Goal: Communication & Community: Ask a question

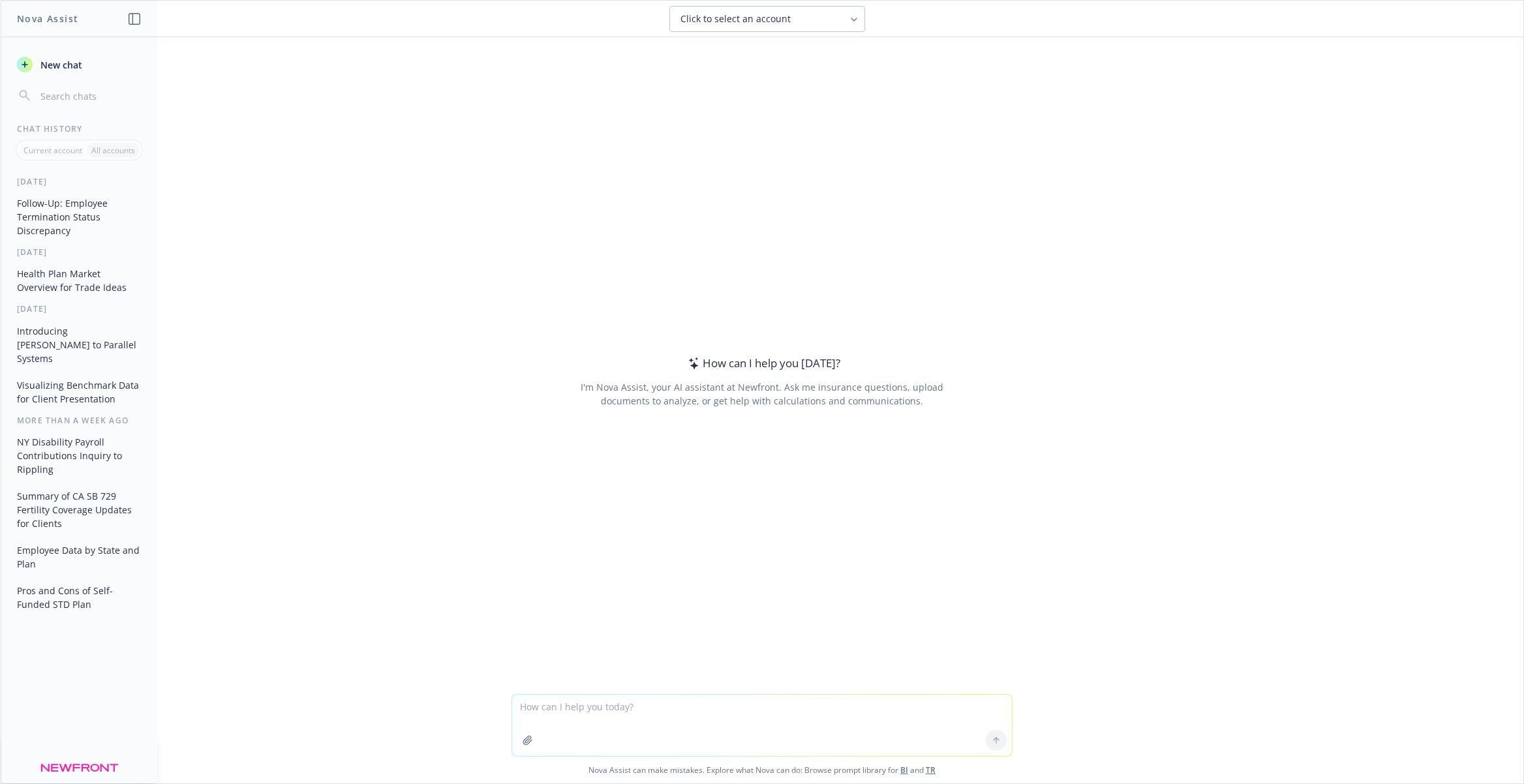
click at [630, 711] on textarea at bounding box center [762, 725] width 500 height 62
type textarea "Can you help me put this into a chart? Billable Participants 7 Total Annual Ben…"
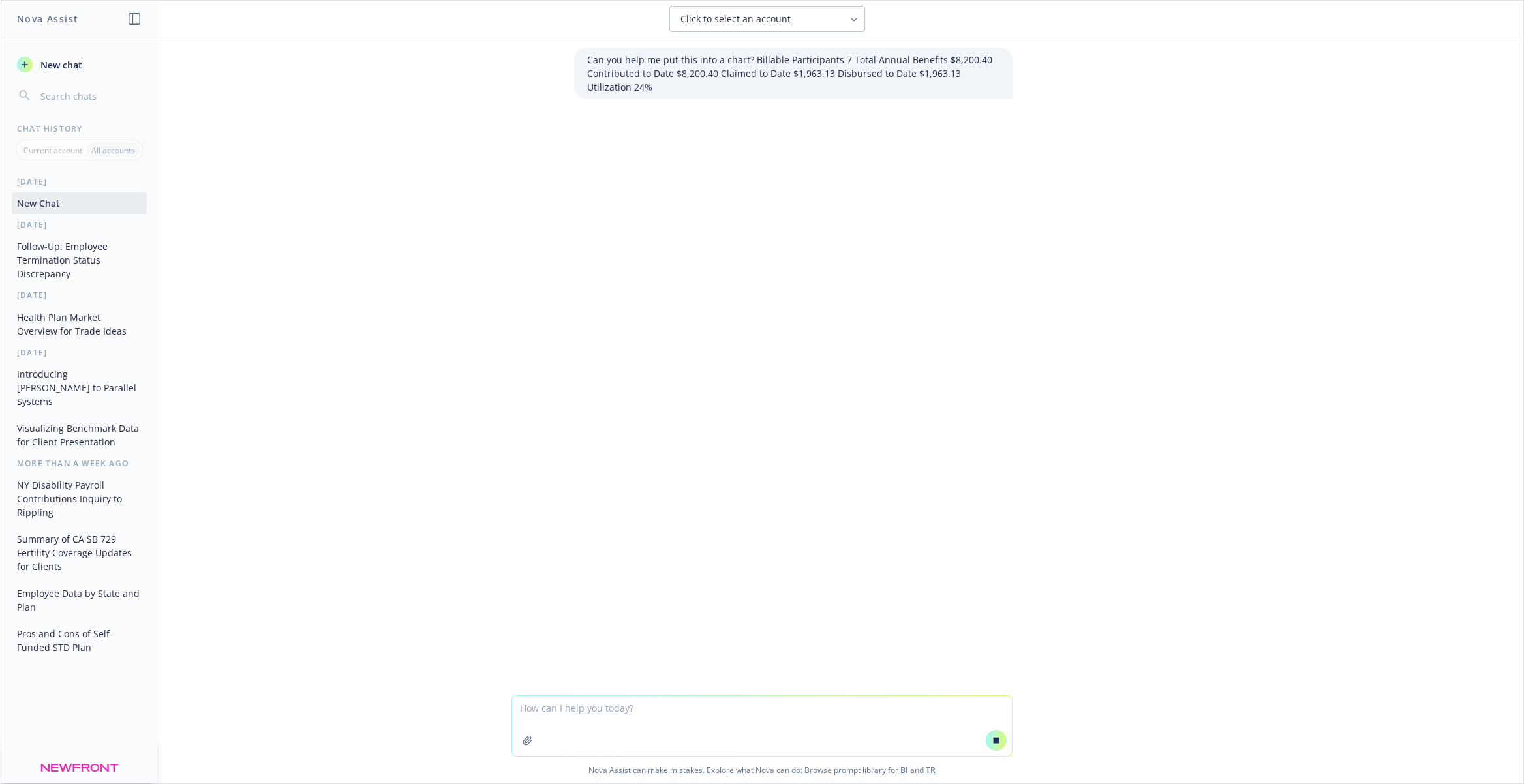
click at [719, 22] on span "Click to select an account" at bounding box center [735, 19] width 111 height 13
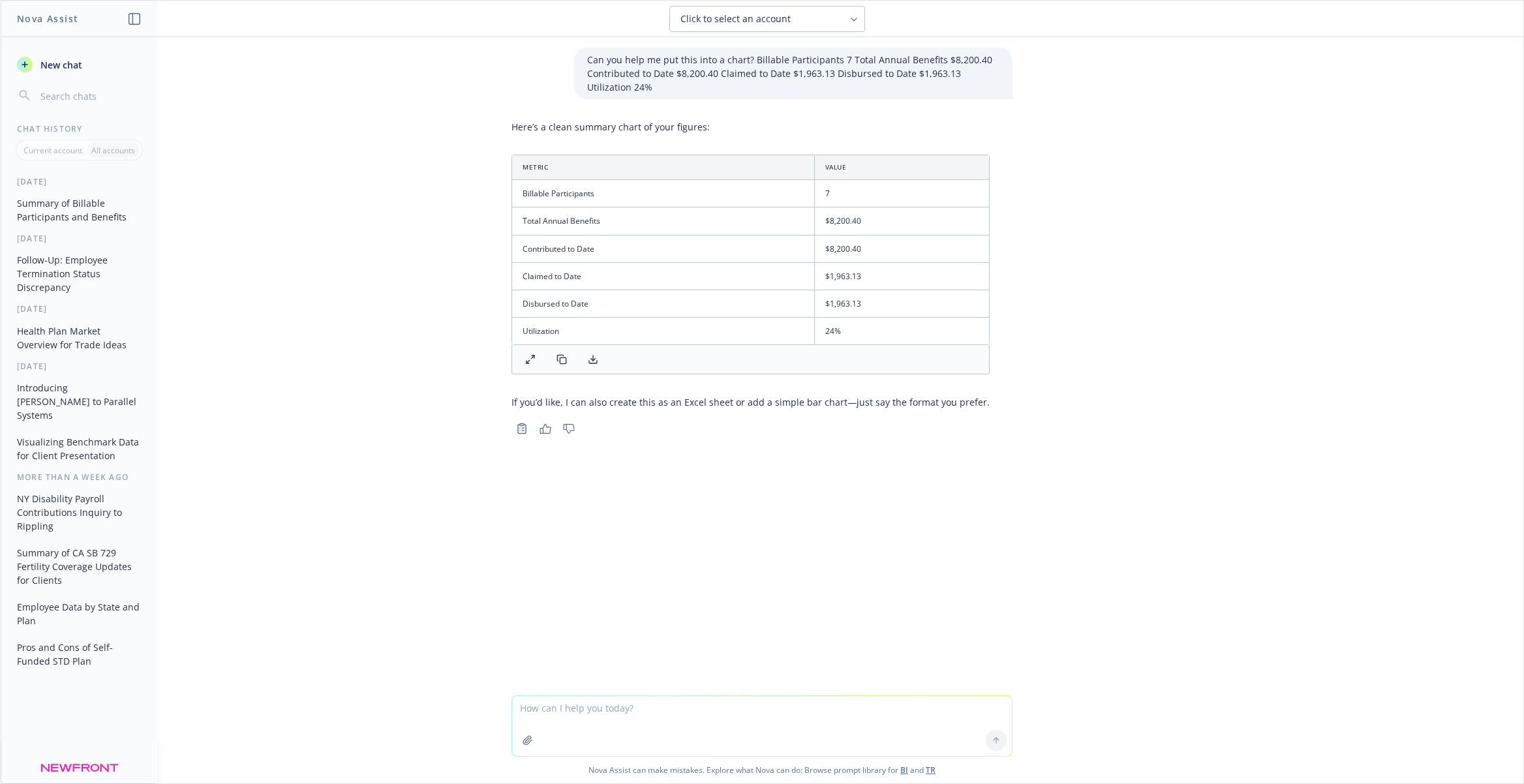
click at [604, 718] on textarea at bounding box center [762, 726] width 500 height 60
type textarea "Can you create a copy paste table for powerpoint"
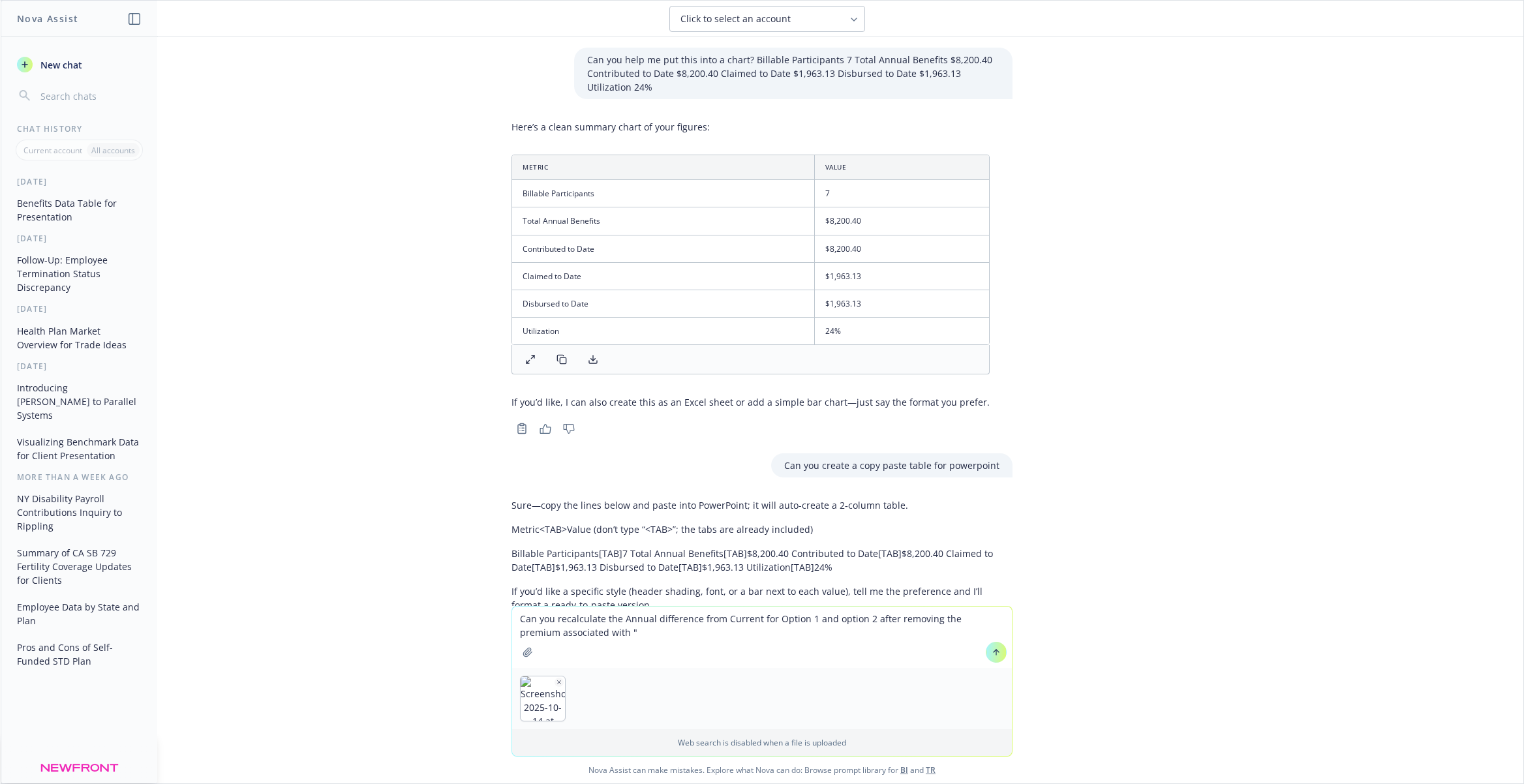
paste textarea "Silver 70 2500/55 [PERSON_NAME] Permanente PPO"
click at [521, 635] on textarea "Can you recalculate the Annual difference from Current for Option 1 and option …" at bounding box center [762, 630] width 500 height 73
click at [810, 633] on textarea "Can you recalculate the Annual difference from Current for Option 1 and option …" at bounding box center [762, 637] width 500 height 62
paste textarea "Bronze 60 PPO 5800/60 PCP [PERSON_NAME] Permanente PPO"
click at [664, 618] on textarea "Can you recalculate the Annual difference from Current for Option 1 and option …" at bounding box center [762, 624] width 500 height 88
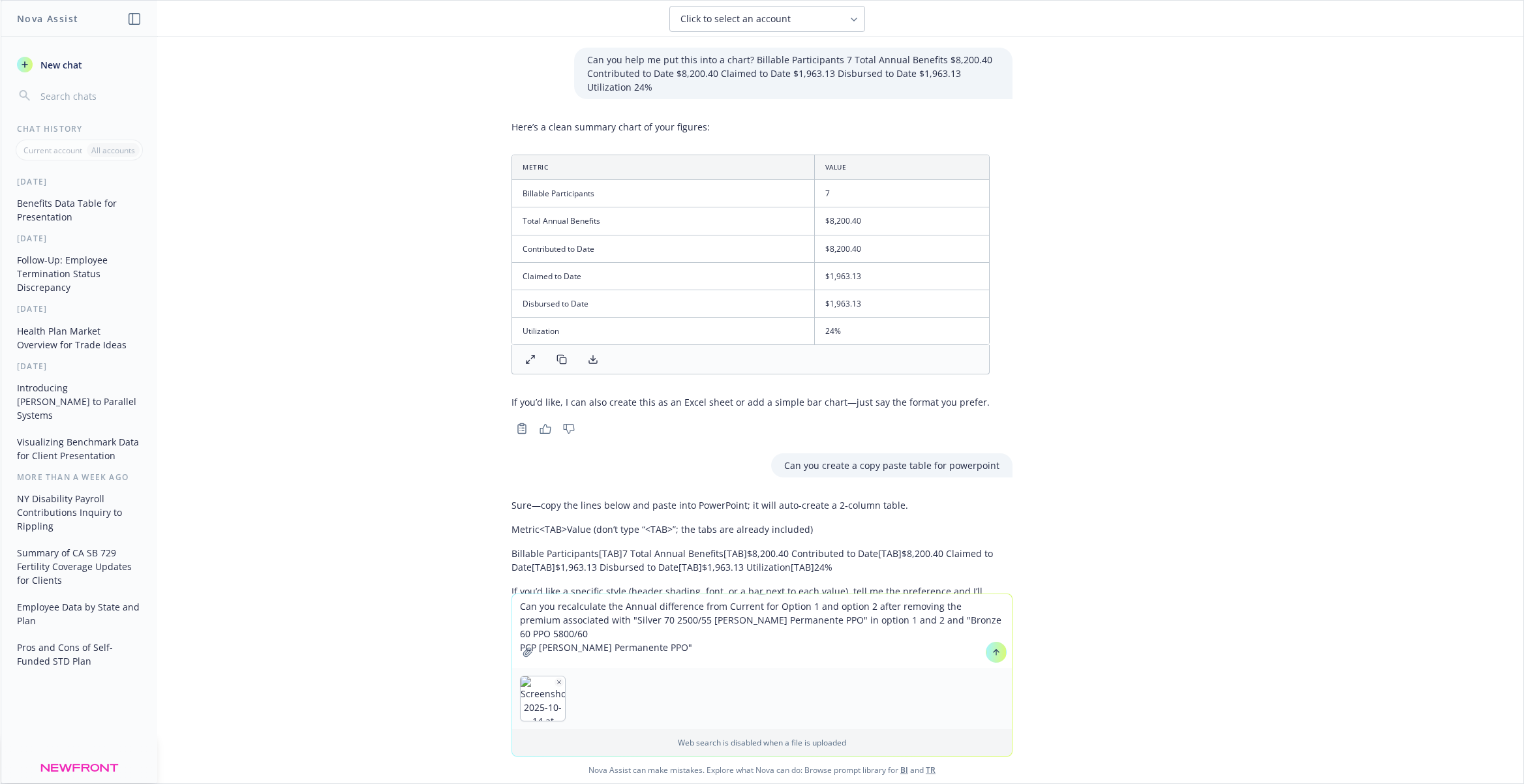
click at [674, 633] on textarea "Can you recalculate the Annual difference from Current for Option 1 and option …" at bounding box center [762, 630] width 500 height 73
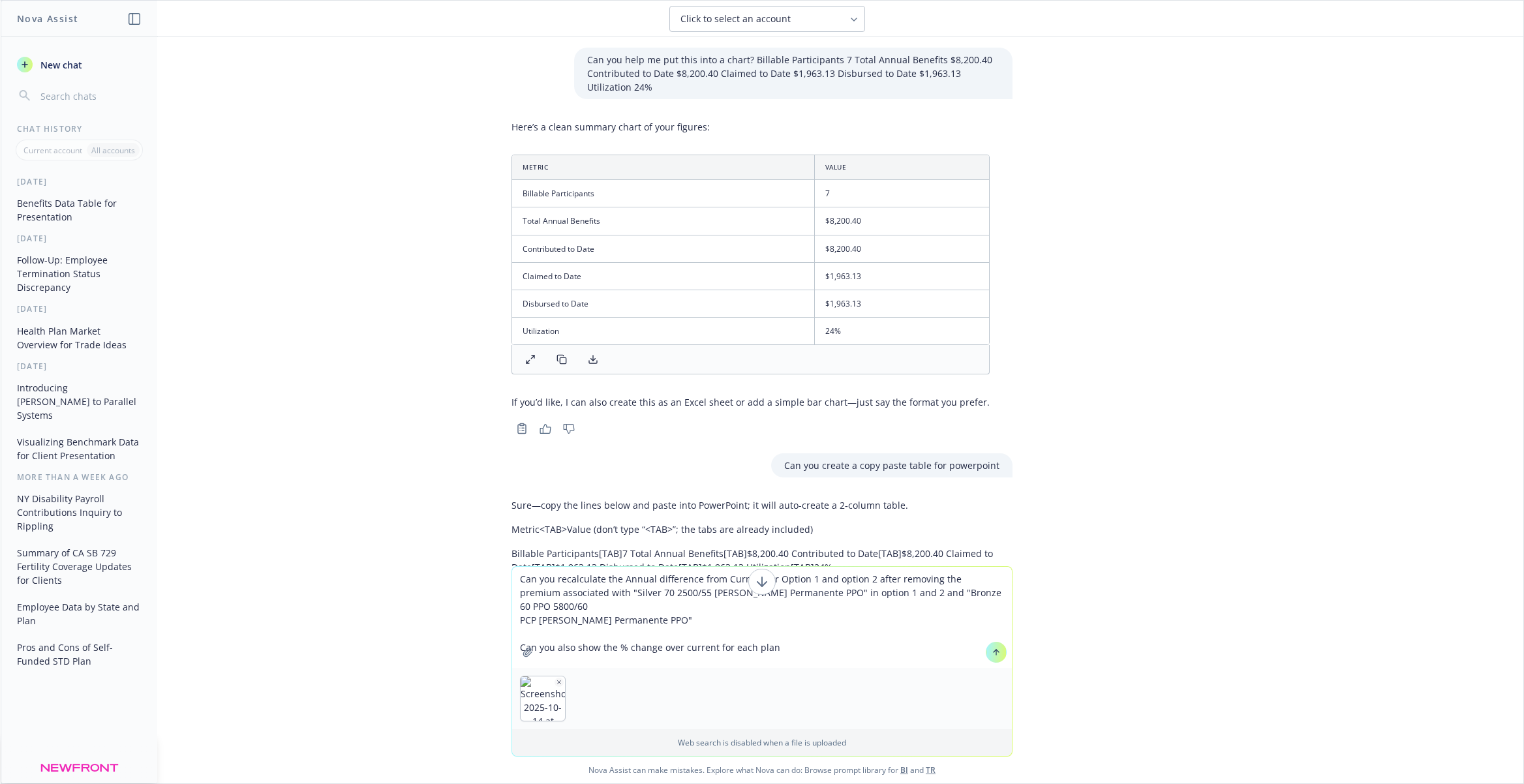
type textarea "Can you recalculate the Annual difference from Current for Option 1 and option …"
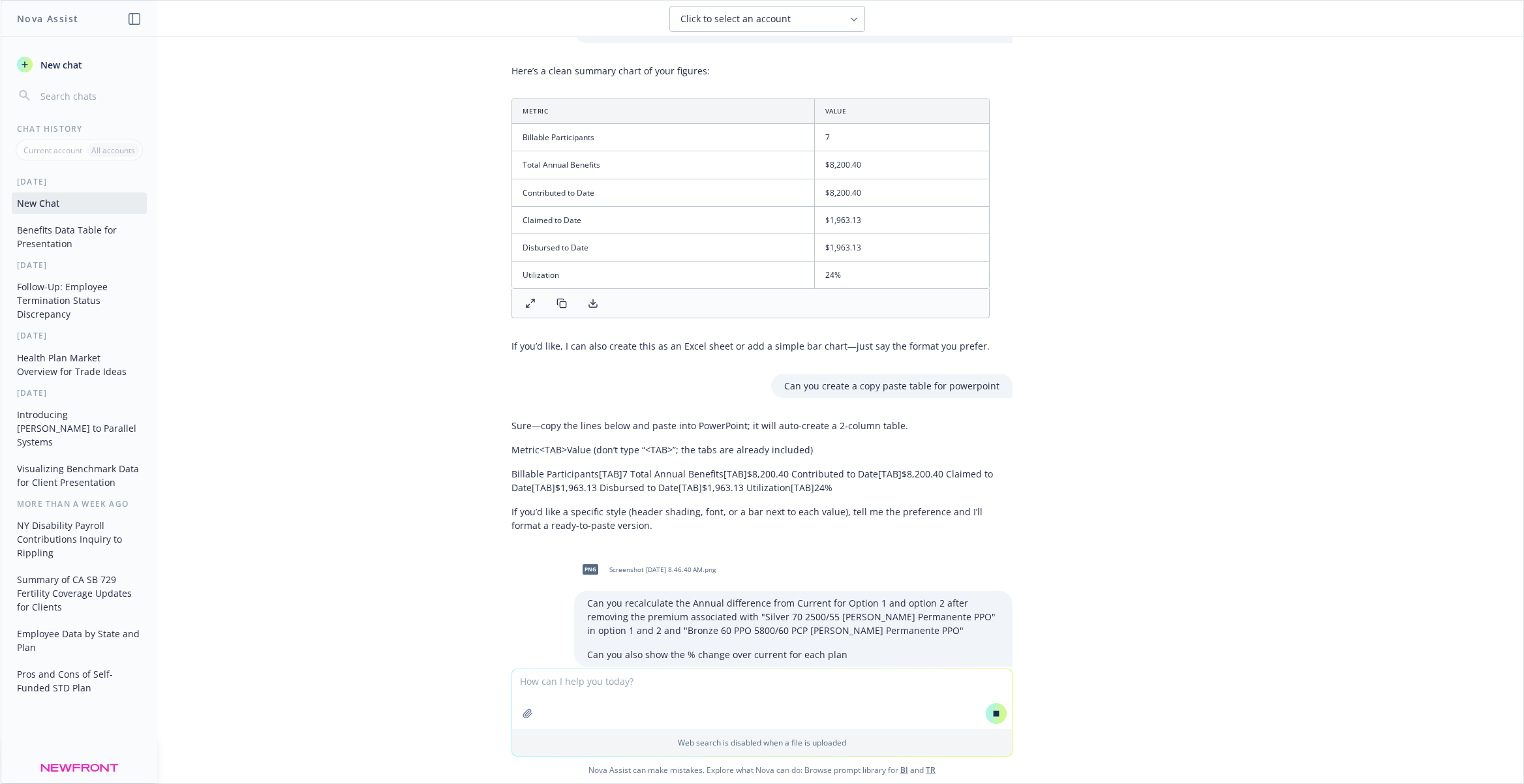
scroll to position [57, 0]
click at [564, 300] on rect at bounding box center [562, 303] width 6 height 6
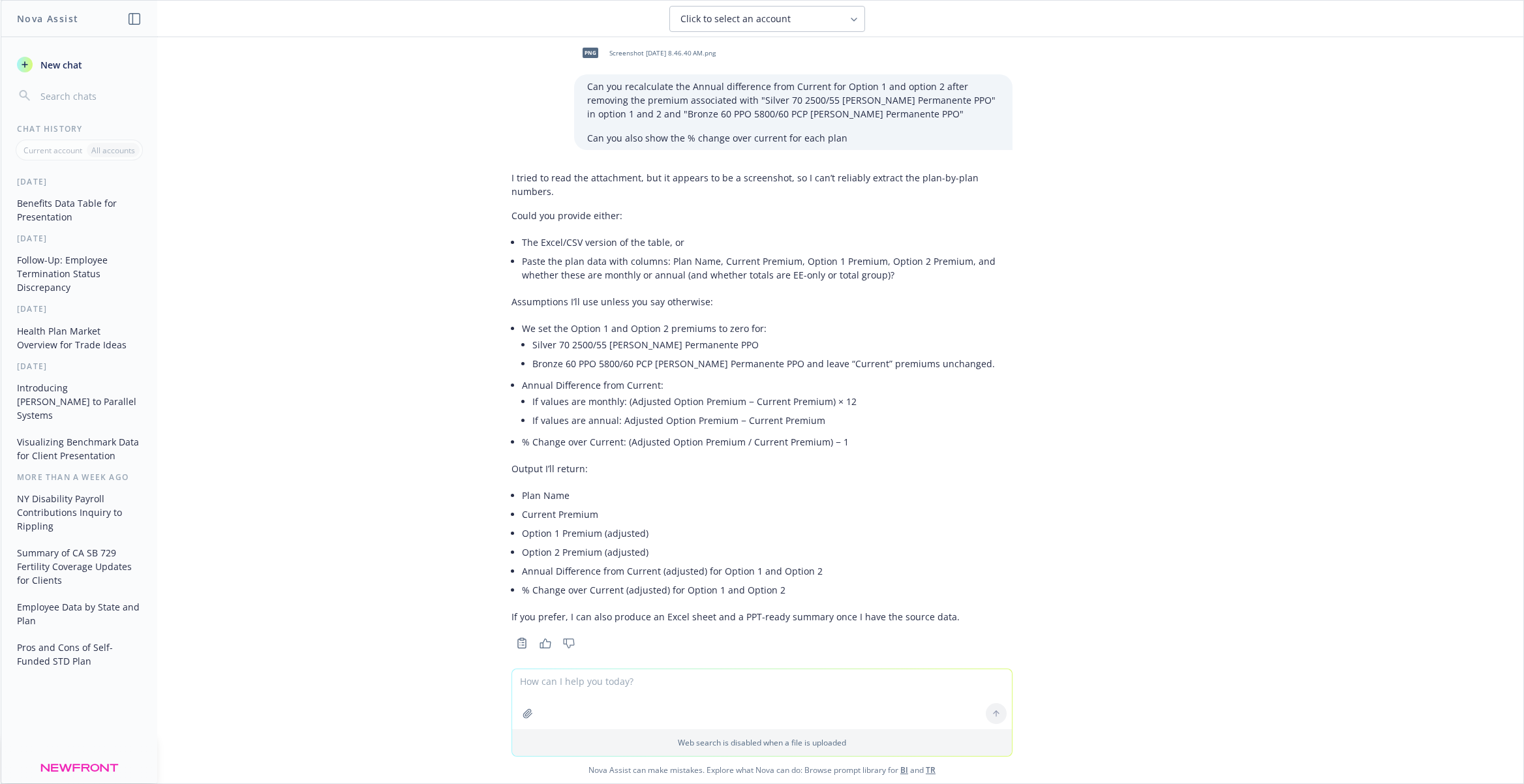
scroll to position [621, 0]
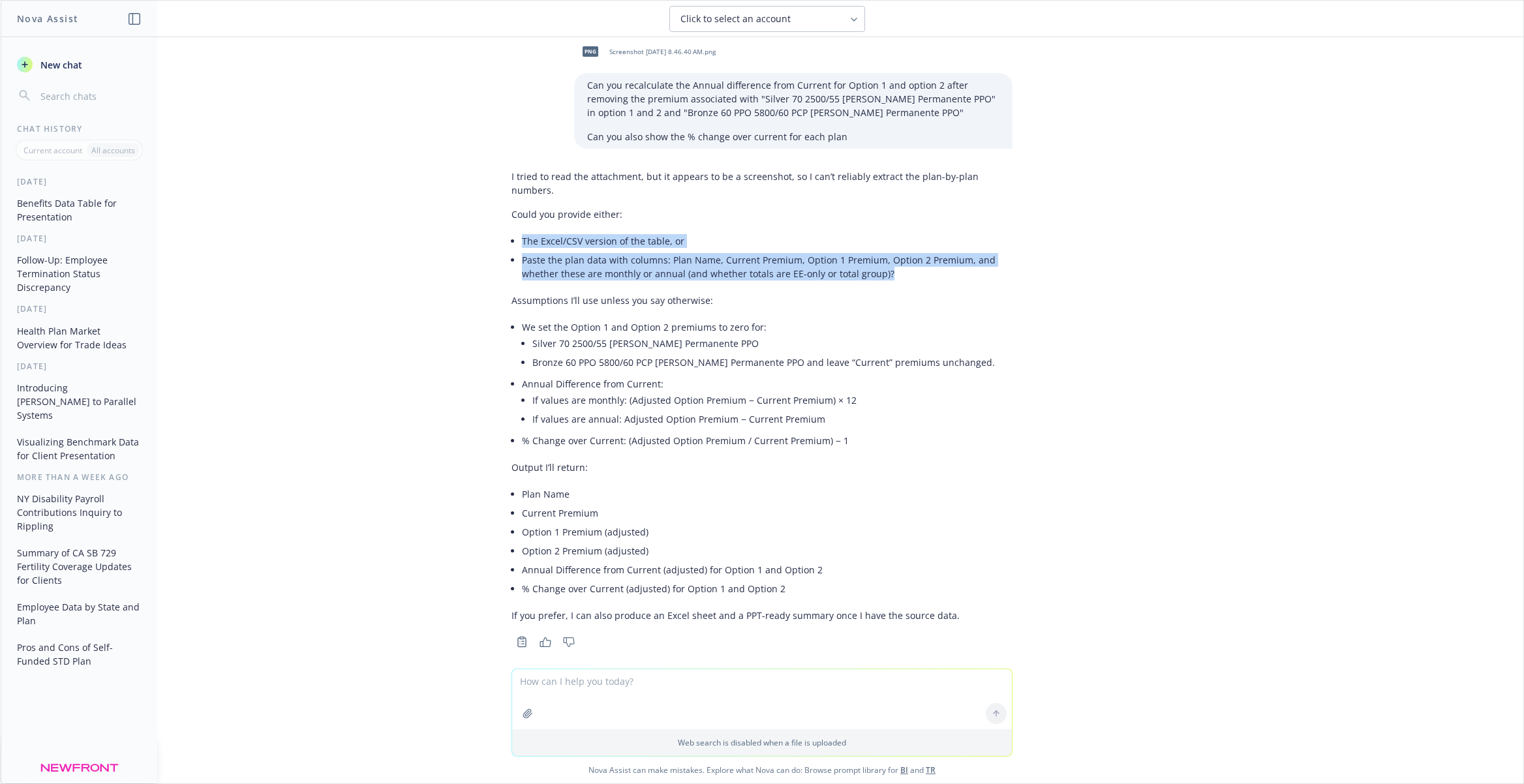
drag, startPoint x: 513, startPoint y: 228, endPoint x: 663, endPoint y: 269, distance: 155.5
click at [663, 269] on div "I tried to read the attachment, but it appears to be a screenshot, so I can’t r…" at bounding box center [762, 396] width 501 height 463
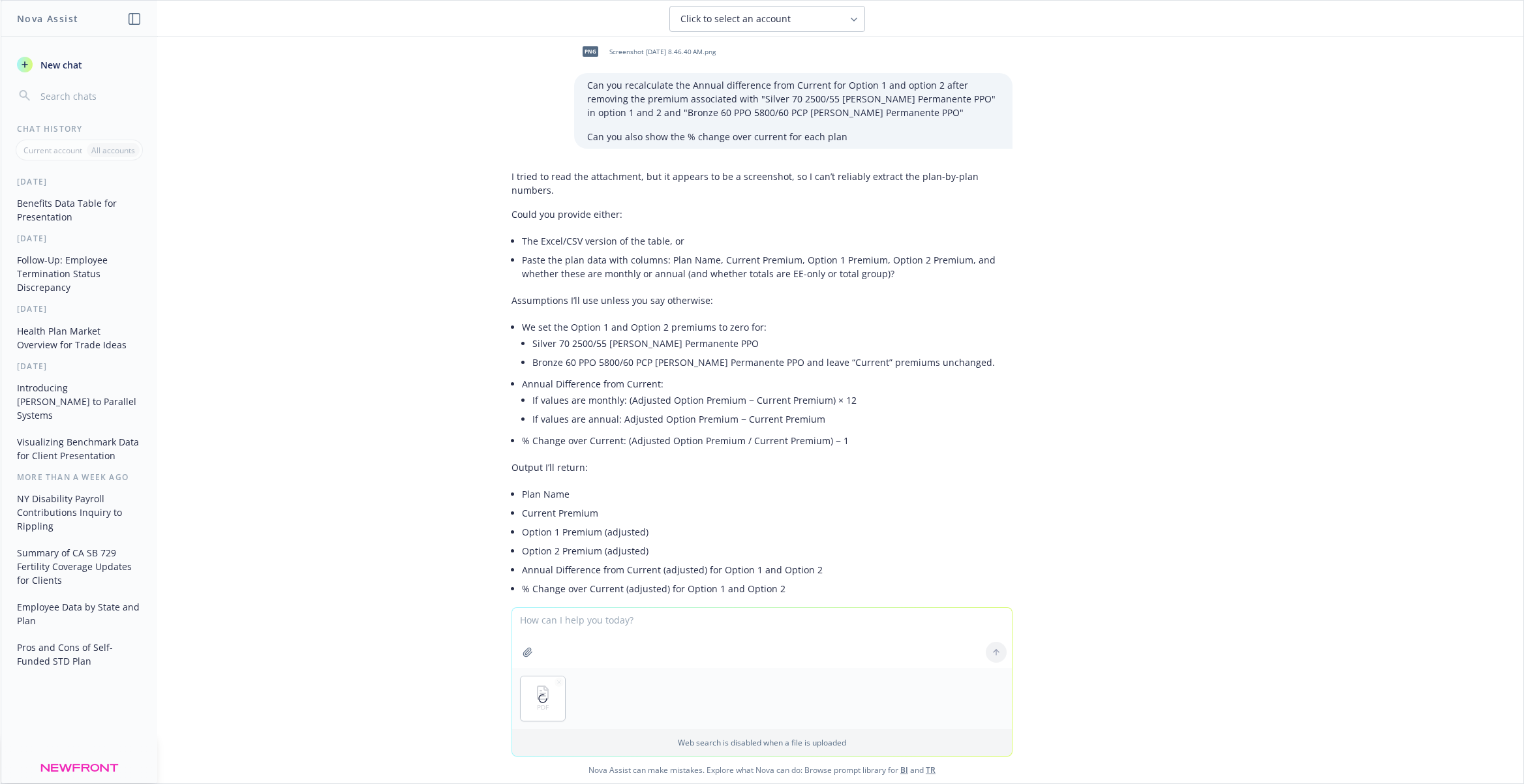
drag, startPoint x: 767, startPoint y: 641, endPoint x: 759, endPoint y: 630, distance: 13.6
click at [765, 637] on textarea at bounding box center [762, 637] width 500 height 60
type textarea "here is a pdf, see page 5"
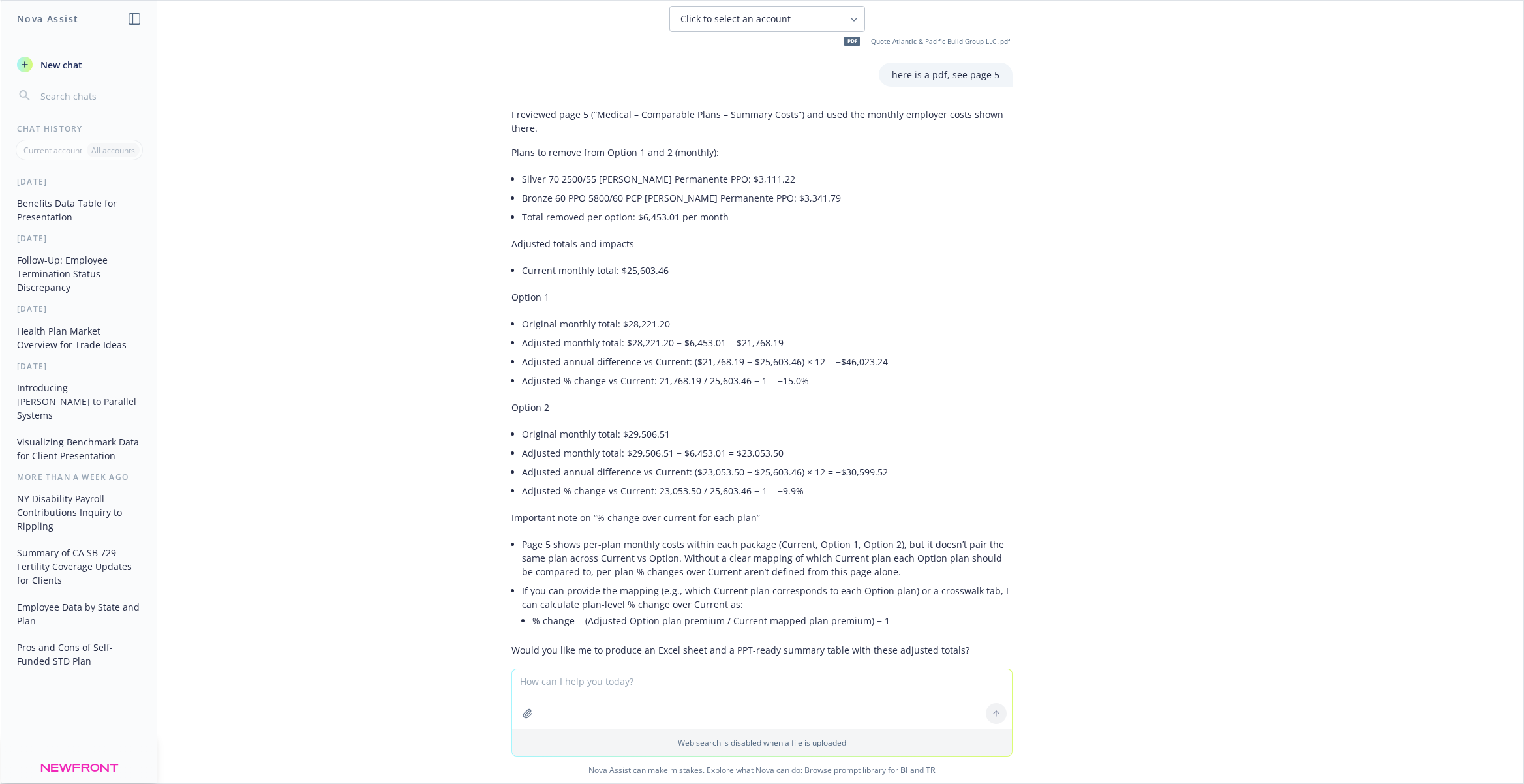
scroll to position [1297, 0]
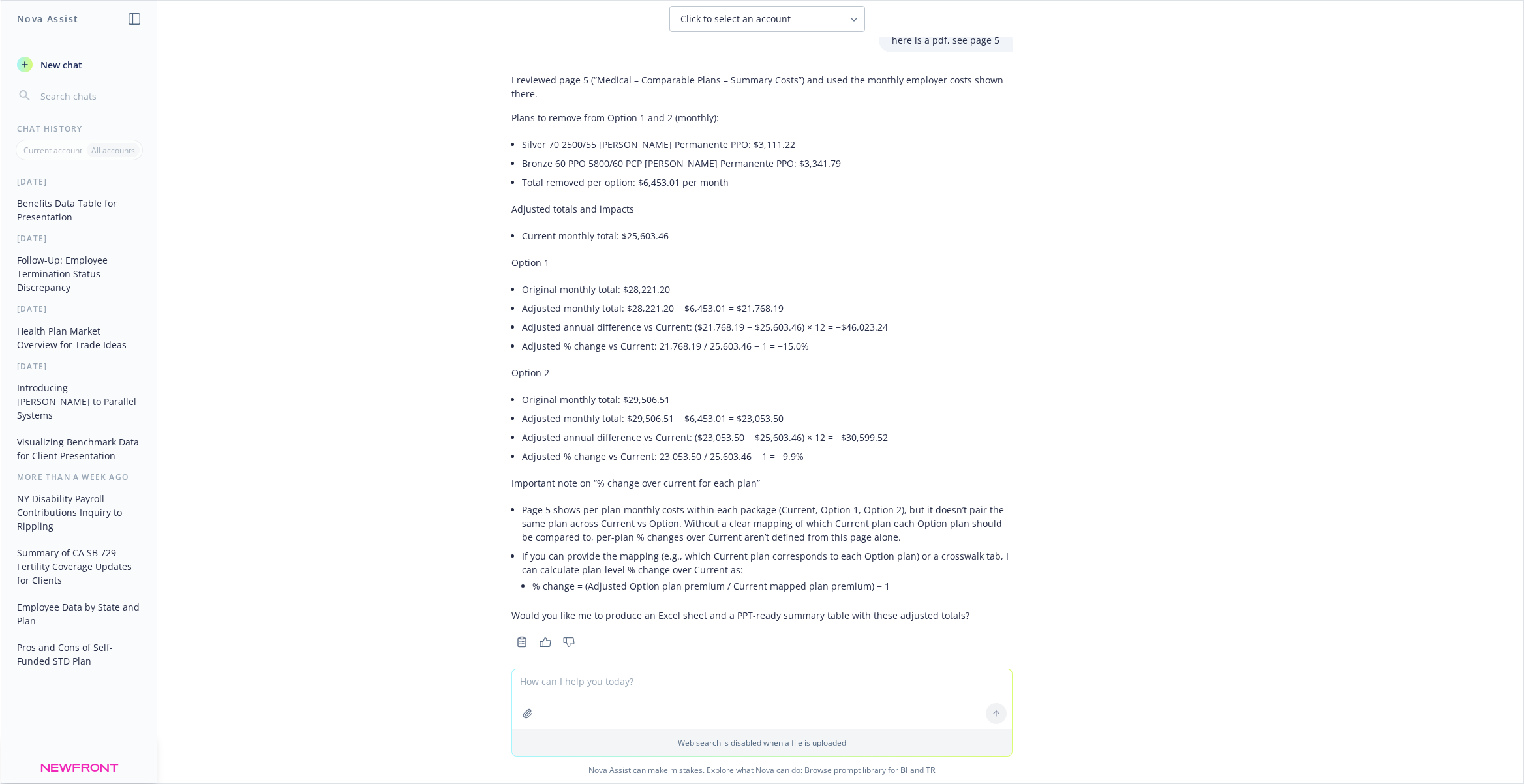
click at [607, 135] on li "Silver 70 2500/55 [PERSON_NAME] Permanente PPO: $3,111.22" at bounding box center [767, 144] width 491 height 19
click at [692, 135] on li "Silver 70 2500/55 [PERSON_NAME] Permanente PPO: $3,111.22" at bounding box center [767, 144] width 491 height 19
click at [513, 111] on p "Plans to remove from Option 1 and 2 (monthly):" at bounding box center [762, 117] width 501 height 14
click at [504, 386] on div "I reviewed page 5 (“Medical – Comparable Plans – Summary Costs”) and used the m…" at bounding box center [762, 359] width 522 height 583
click at [719, 173] on li "Total removed per option: $6,453.01 per month" at bounding box center [767, 182] width 491 height 19
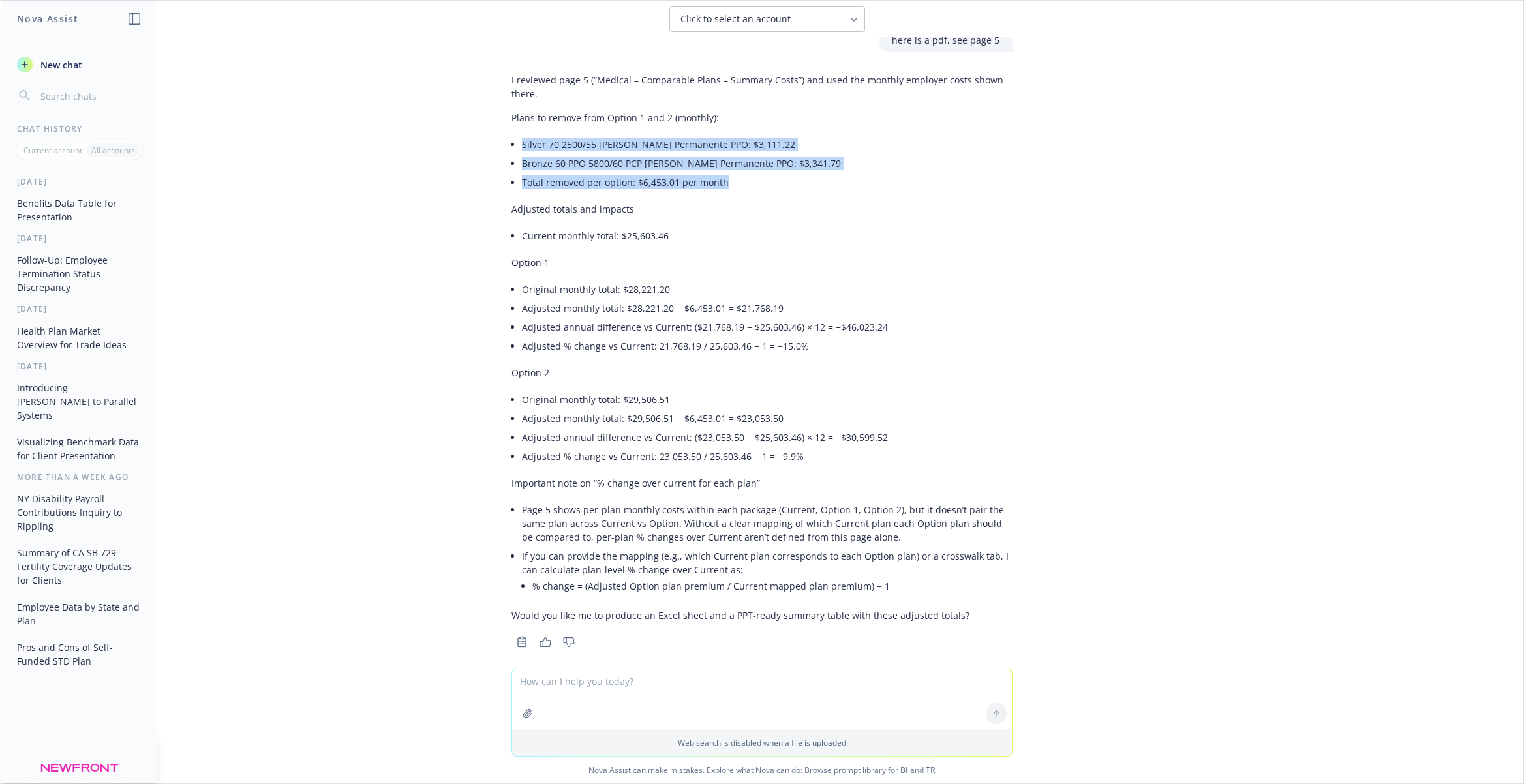
drag, startPoint x: 741, startPoint y: 173, endPoint x: 520, endPoint y: 125, distance: 226.2
click at [520, 125] on div "I reviewed page 5 (“Medical – Comparable Plans – Summary Costs”) and used the m…" at bounding box center [762, 347] width 501 height 560
click at [520, 168] on div "I reviewed page 5 (“Medical – Comparable Plans – Summary Costs”) and used the m…" at bounding box center [762, 347] width 501 height 560
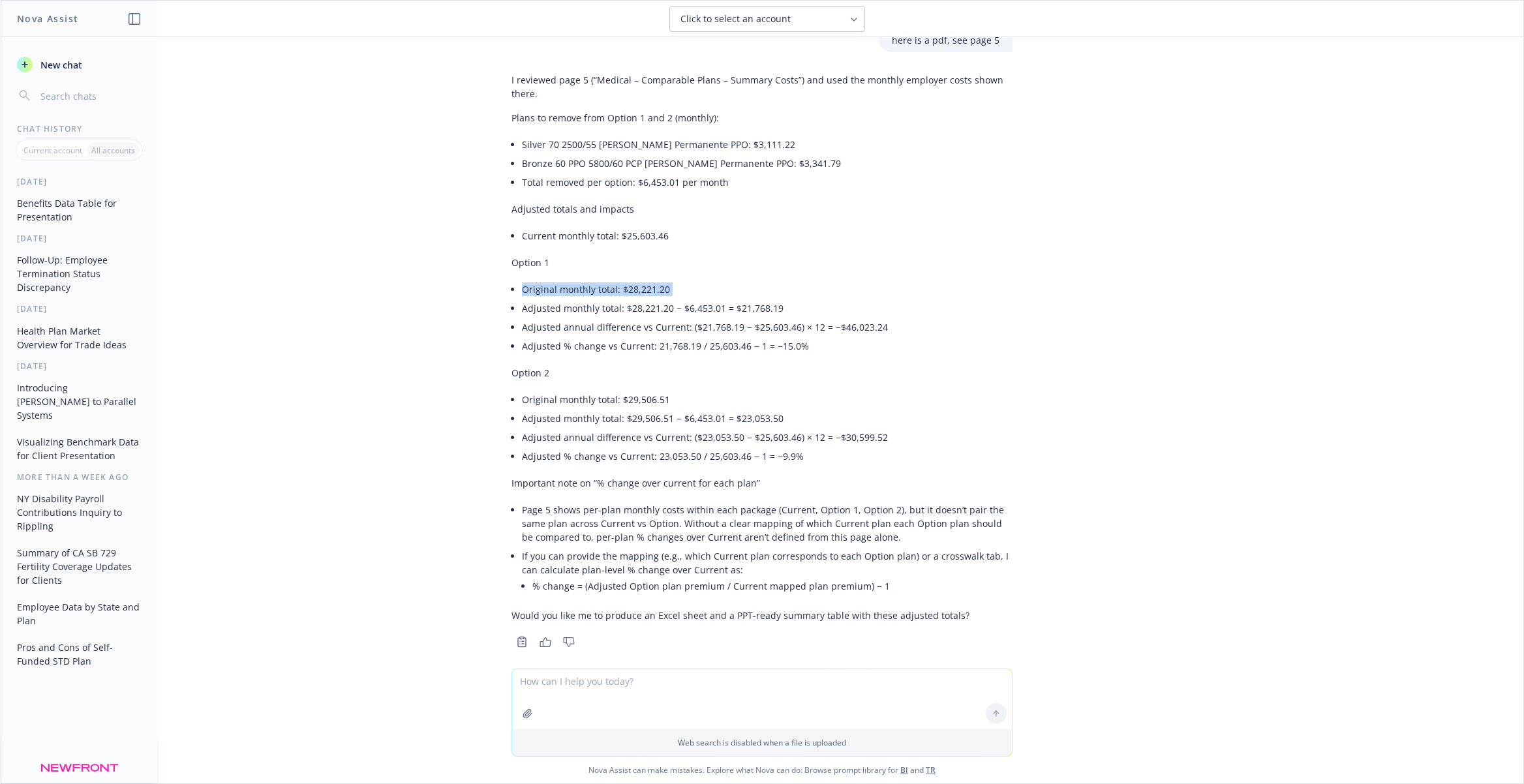
drag, startPoint x: 501, startPoint y: 278, endPoint x: 669, endPoint y: 287, distance: 168.2
click at [669, 288] on div "I reviewed page 5 (“Medical – Comparable Plans – Summary Costs”) and used the m…" at bounding box center [762, 359] width 522 height 583
click at [669, 299] on li "Adjusted monthly total: $28,221.20 − $6,453.01 = $21,768.19" at bounding box center [767, 308] width 491 height 19
click at [605, 684] on textarea at bounding box center [762, 699] width 500 height 60
paste textarea "Silver 70 2500/55 [PERSON_NAME] Permanente PPO"
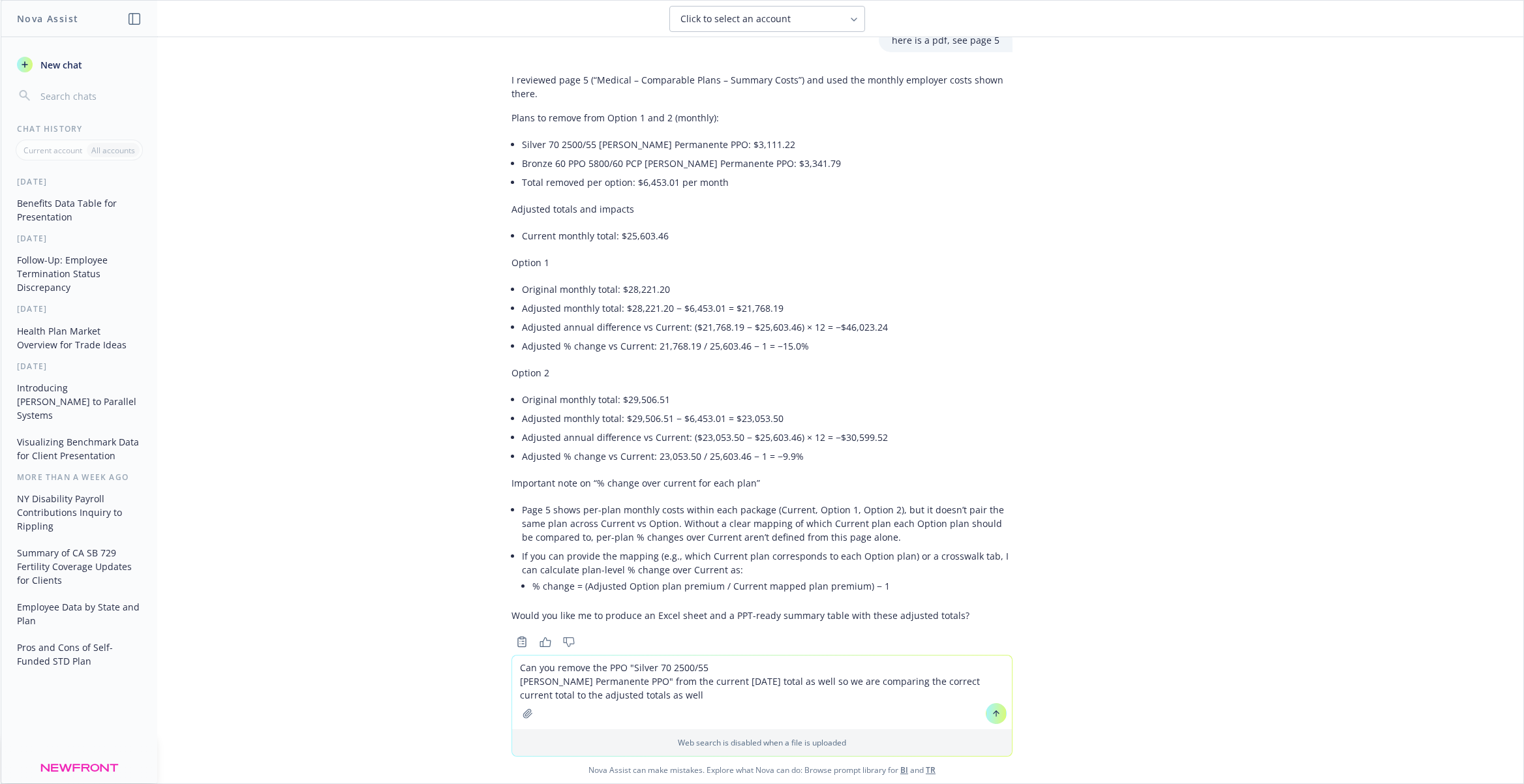
type textarea "Can you remove the PPO "Silver 70 2500/55 [PERSON_NAME] Permanente PPO" from th…"
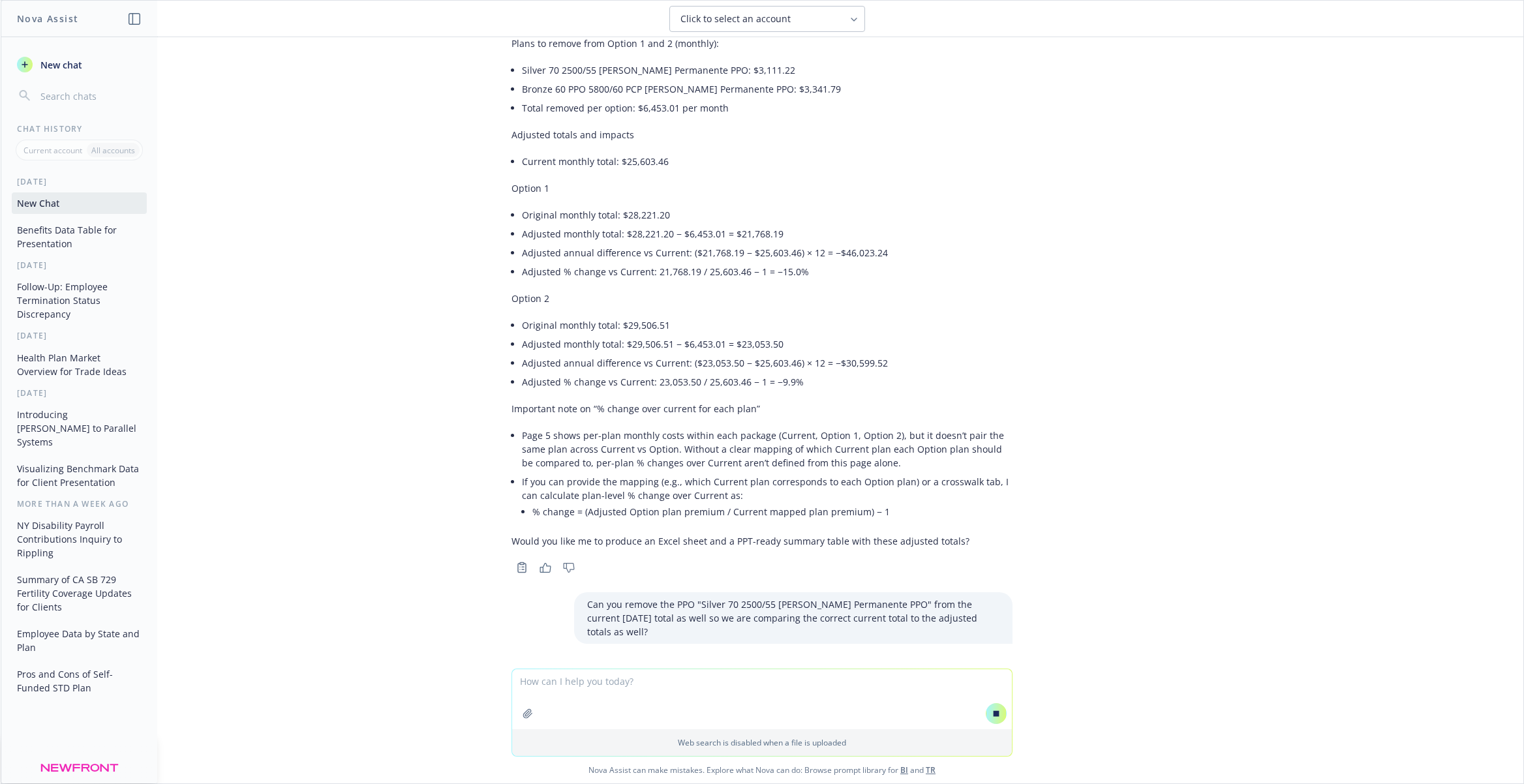
scroll to position [1293, 0]
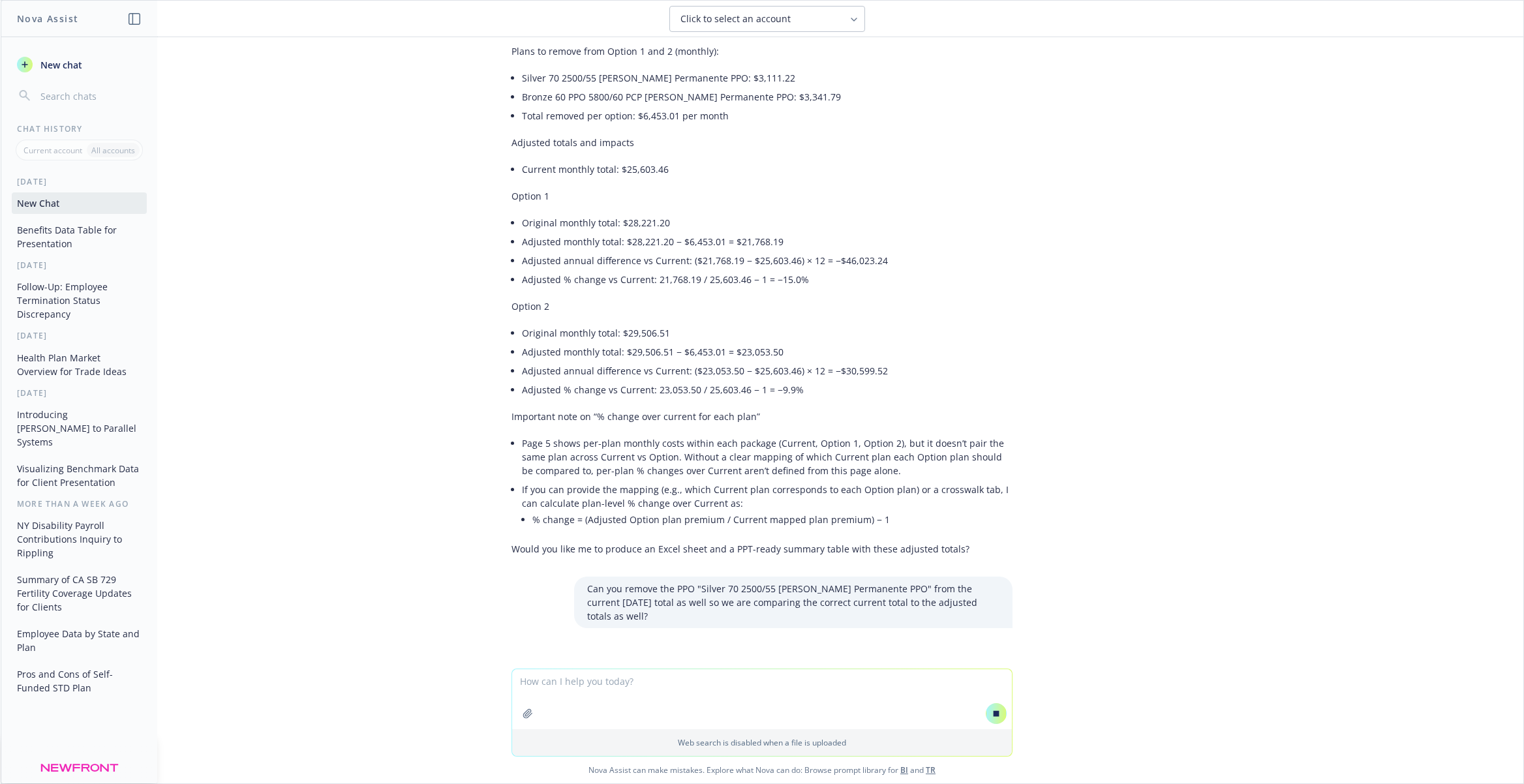
click at [550, 392] on div "I reviewed page 5 (“Medical – Comparable Plans – Summary Costs”) and used the m…" at bounding box center [762, 281] width 501 height 560
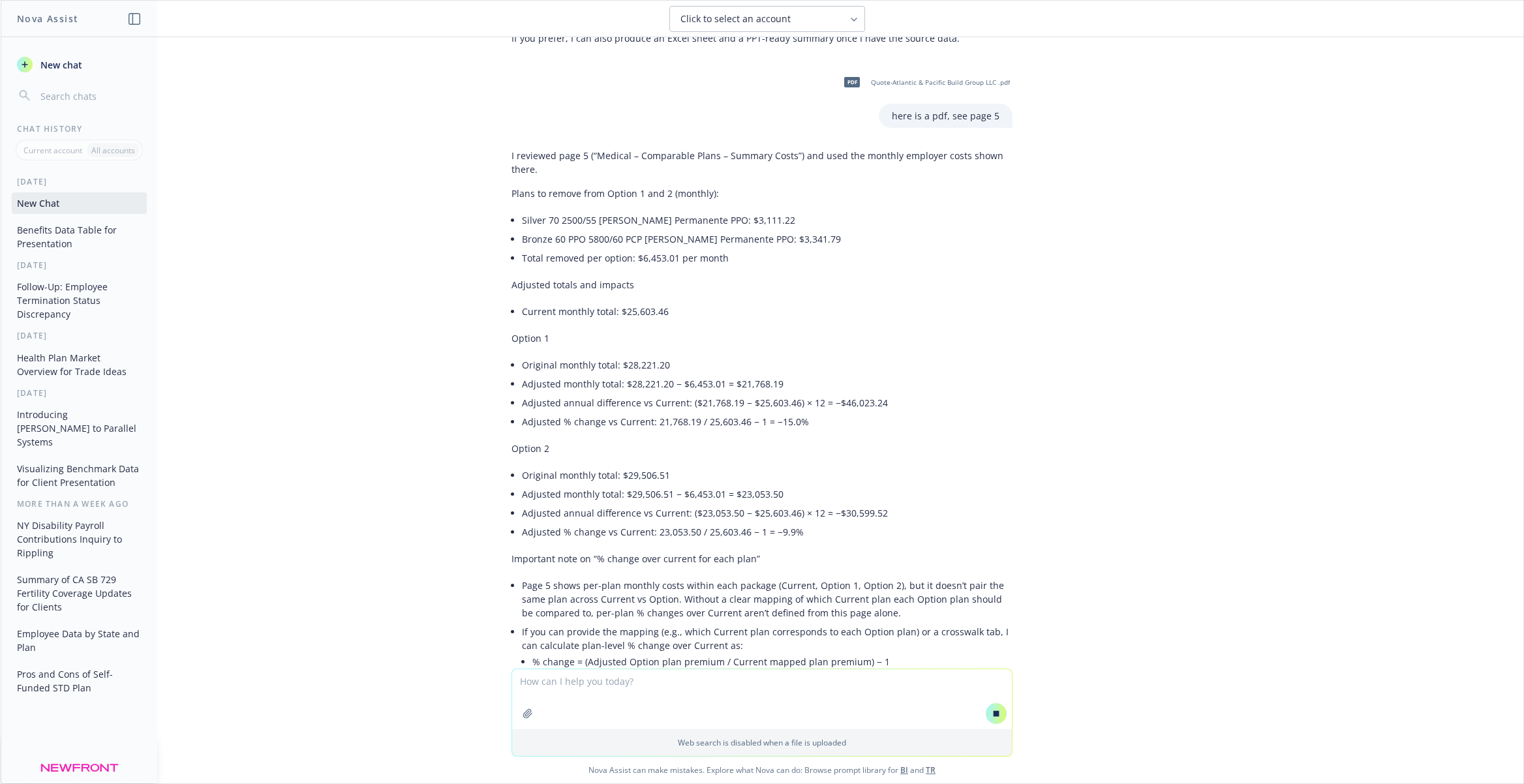
scroll to position [1144, 0]
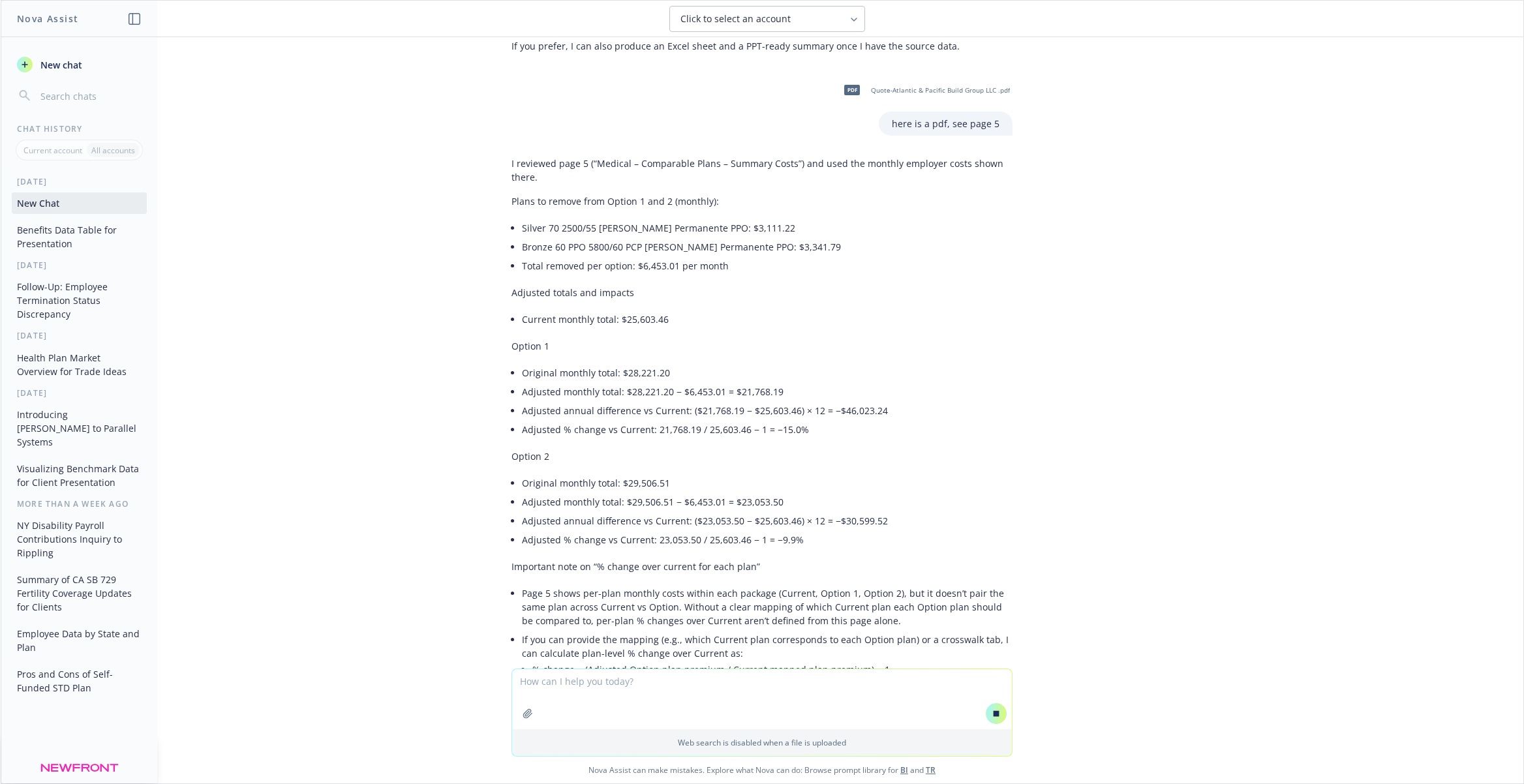
click at [514, 289] on div "I reviewed page 5 (“Medical – Comparable Plans – Summary Costs”) and used the m…" at bounding box center [762, 430] width 501 height 560
drag, startPoint x: 510, startPoint y: 283, endPoint x: 672, endPoint y: 303, distance: 163.2
click at [672, 303] on div "I reviewed page 5 (“Medical – Comparable Plans – Summary Costs”) and used the m…" at bounding box center [762, 430] width 522 height 560
click at [672, 310] on li "Current monthly total: $25,603.46" at bounding box center [767, 319] width 491 height 19
click at [520, 339] on p "Option 1" at bounding box center [762, 346] width 501 height 14
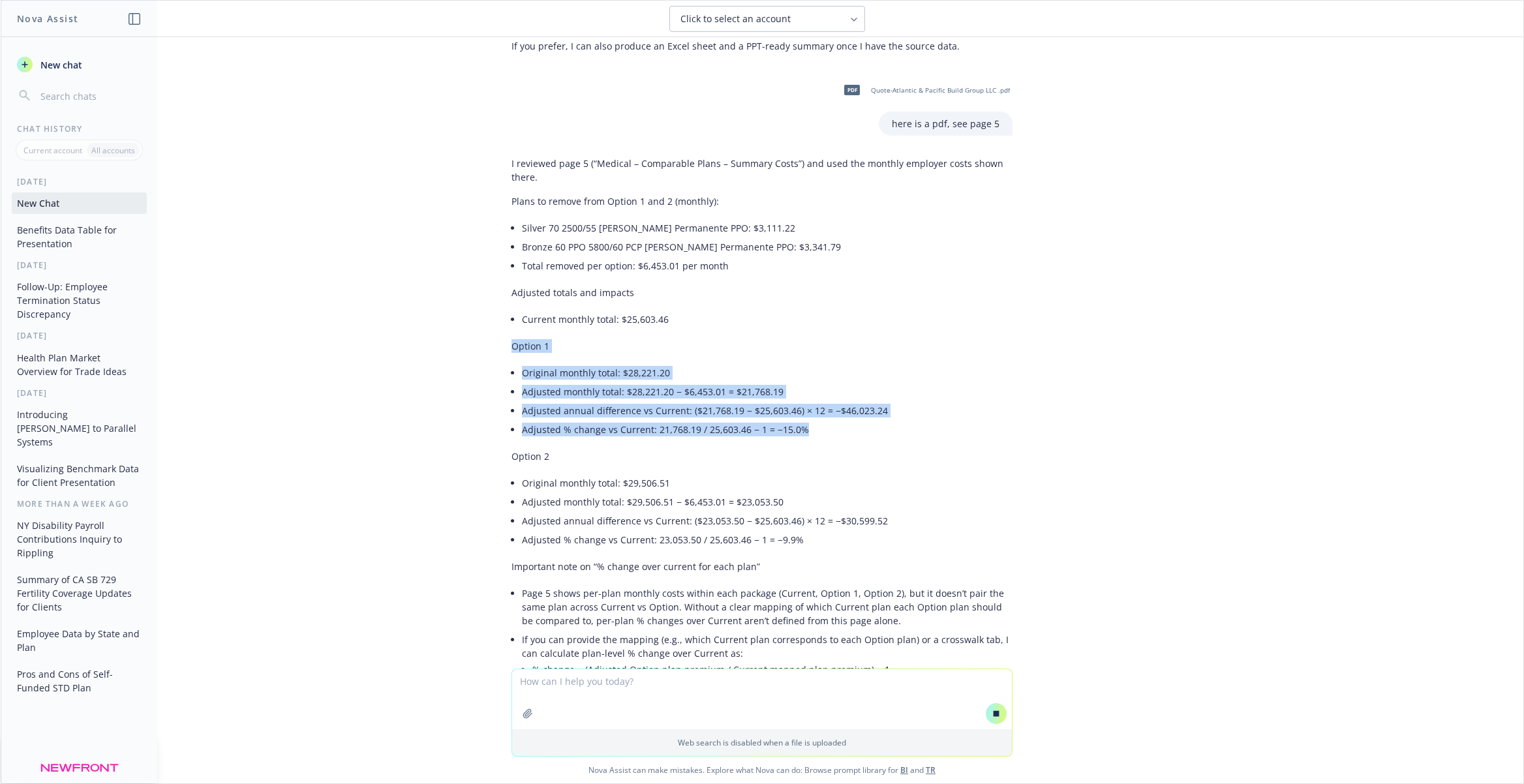
drag, startPoint x: 514, startPoint y: 334, endPoint x: 827, endPoint y: 410, distance: 322.1
click at [827, 410] on div "I reviewed page 5 (“Medical – Comparable Plans – Summary Costs”) and used the m…" at bounding box center [762, 430] width 501 height 560
click at [827, 420] on li "Adjusted % change vs Current: 21,768.19 / 25,603.46 − 1 = −15.0%" at bounding box center [767, 430] width 491 height 19
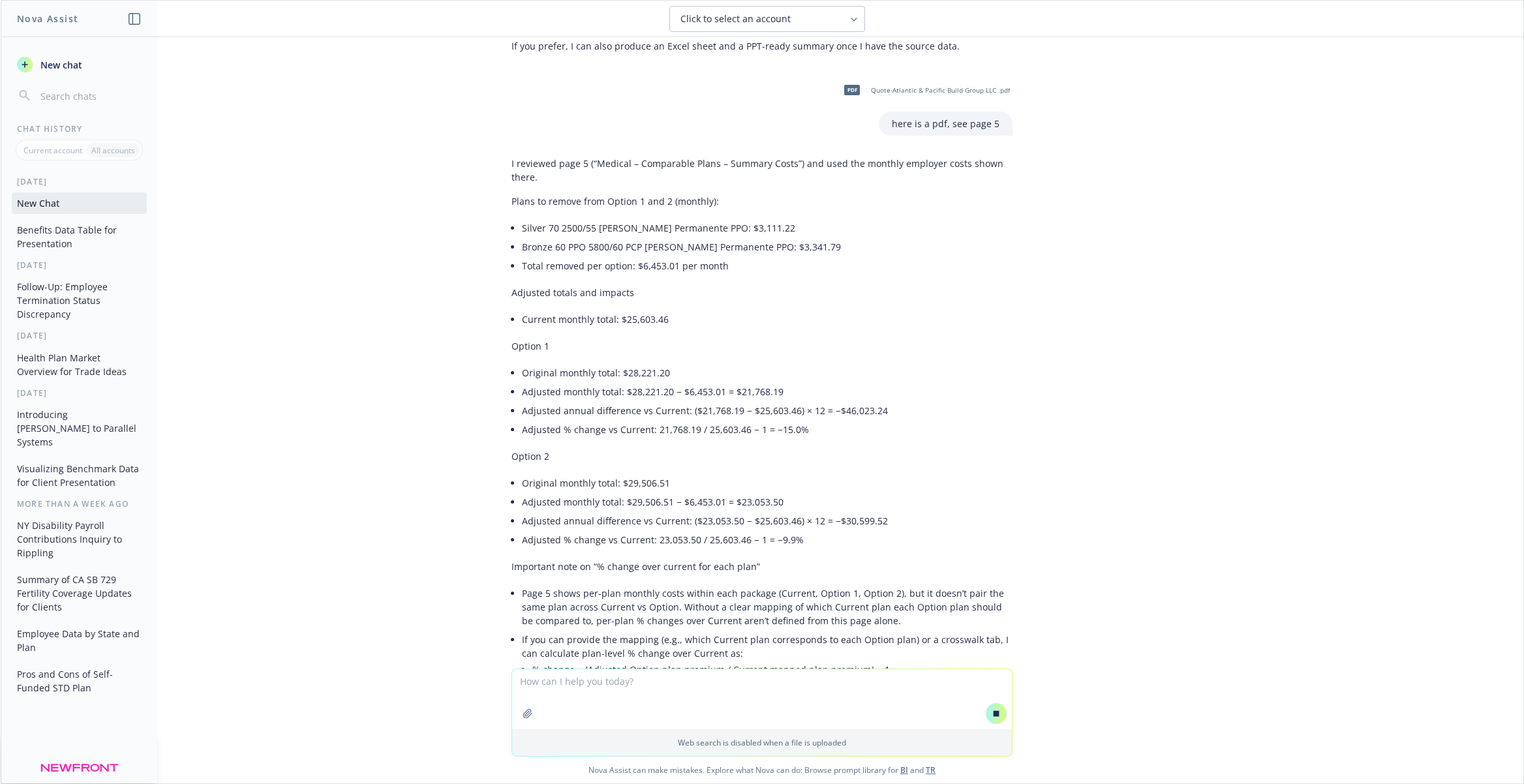
click at [827, 420] on li "Adjusted % change vs Current: 21,768.19 / 25,603.46 − 1 = −15.0%" at bounding box center [767, 430] width 491 height 19
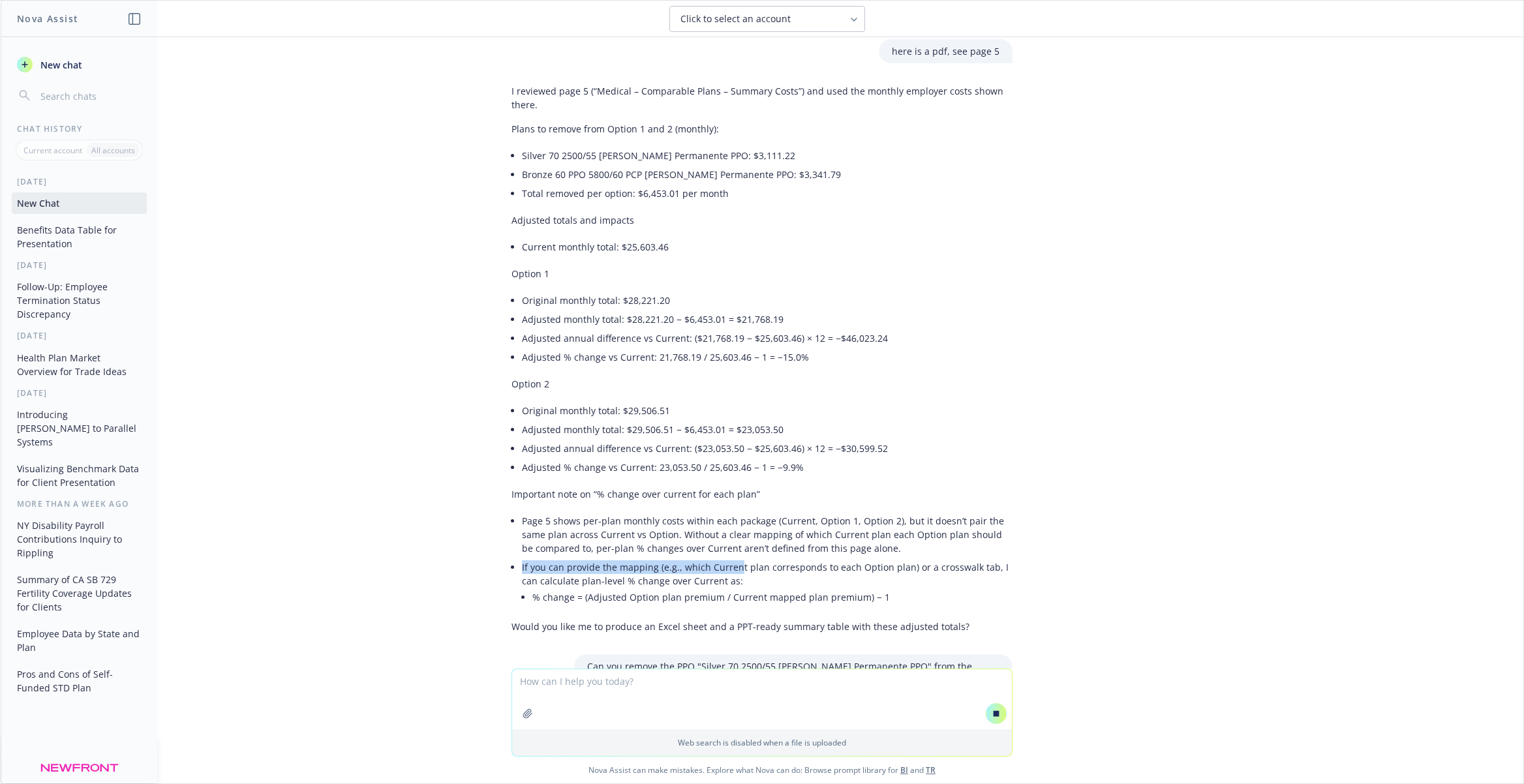
scroll to position [1214, 0]
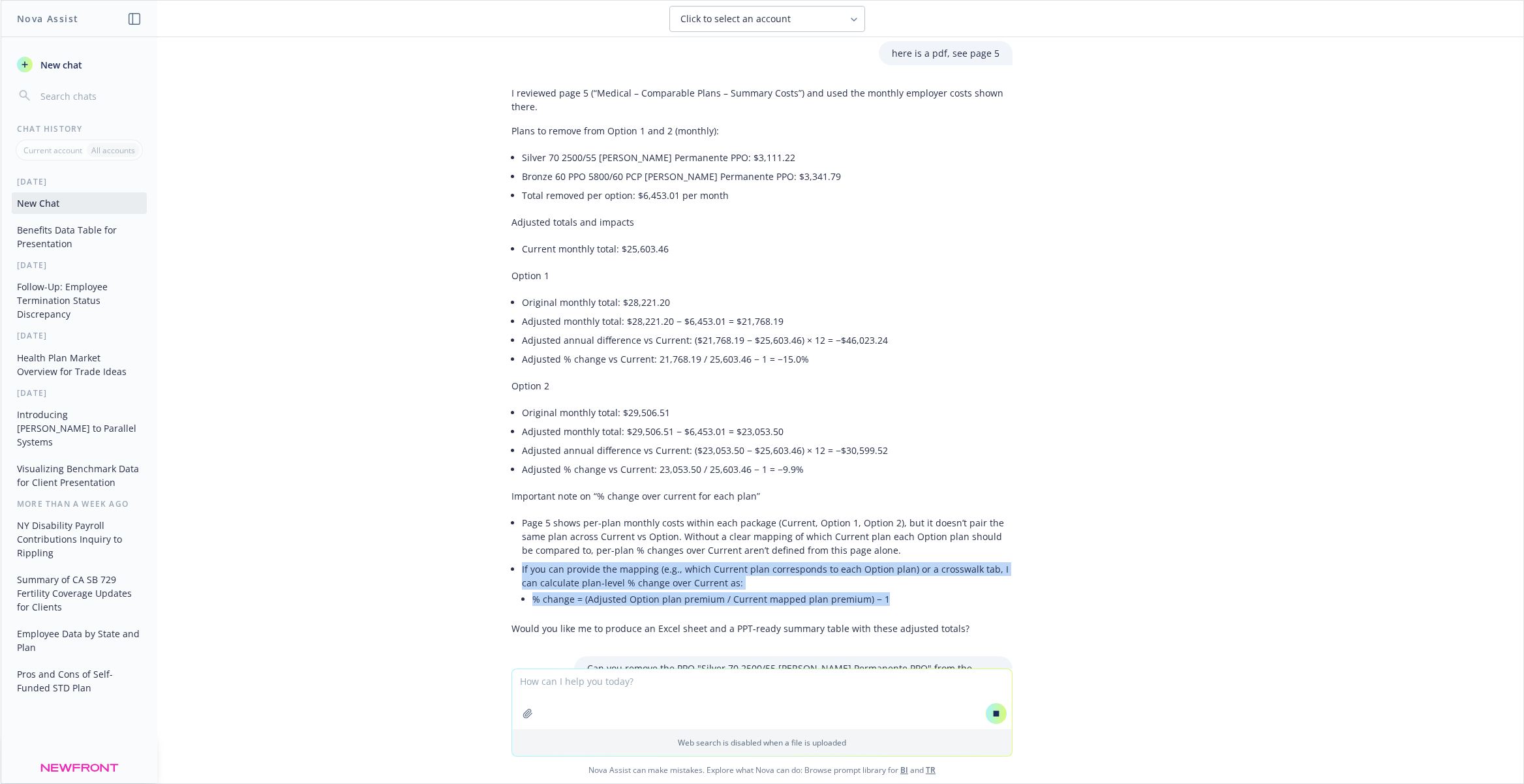
drag, startPoint x: 506, startPoint y: 536, endPoint x: 930, endPoint y: 585, distance: 426.8
click at [930, 585] on div "I reviewed page 5 (“Medical – Comparable Plans – Summary Costs”) and used the m…" at bounding box center [762, 360] width 522 height 560
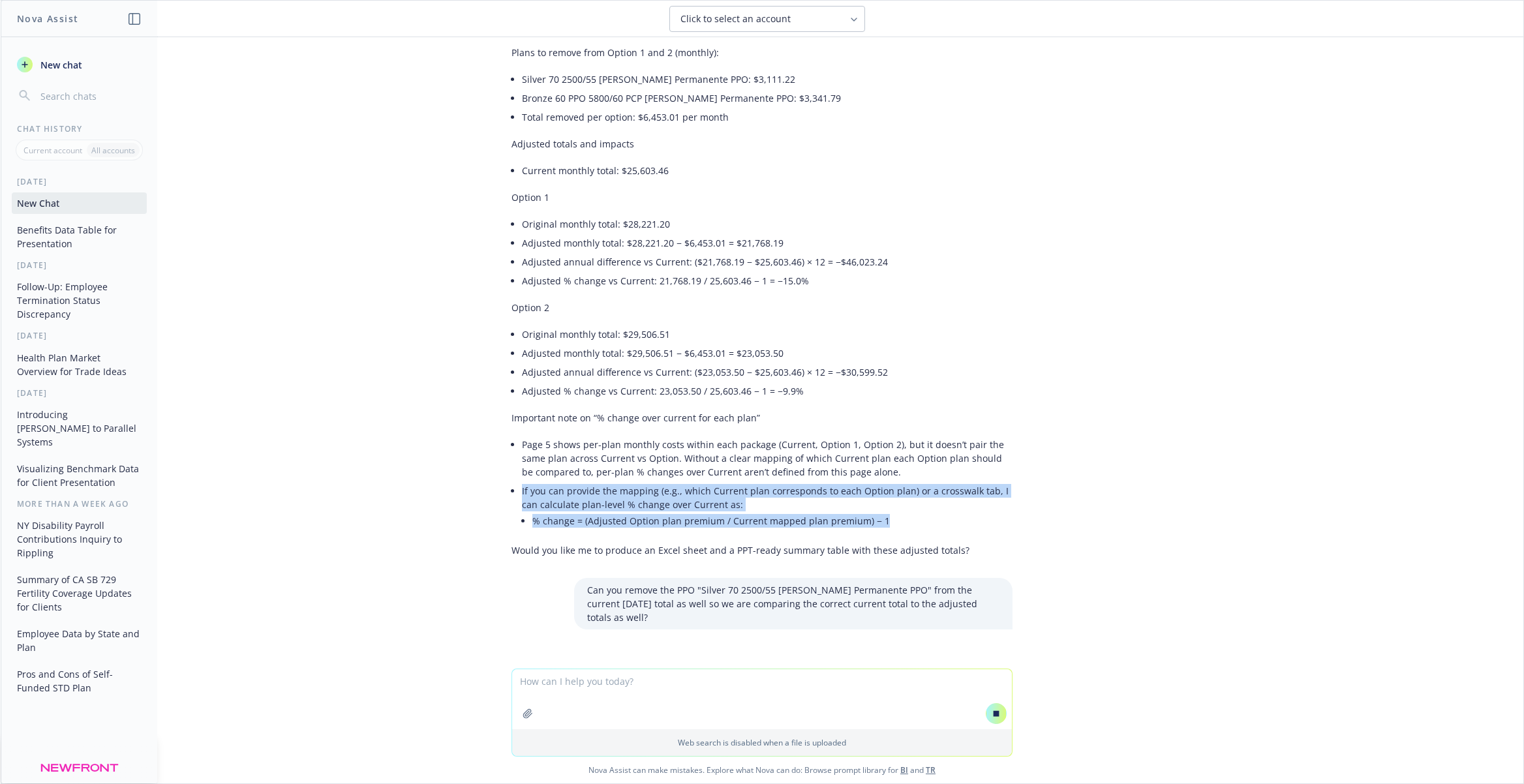
scroll to position [1293, 0]
click at [564, 510] on li "% change = (Adjusted Option plan premium / Current mapped plan premium) − 1" at bounding box center [773, 519] width 480 height 19
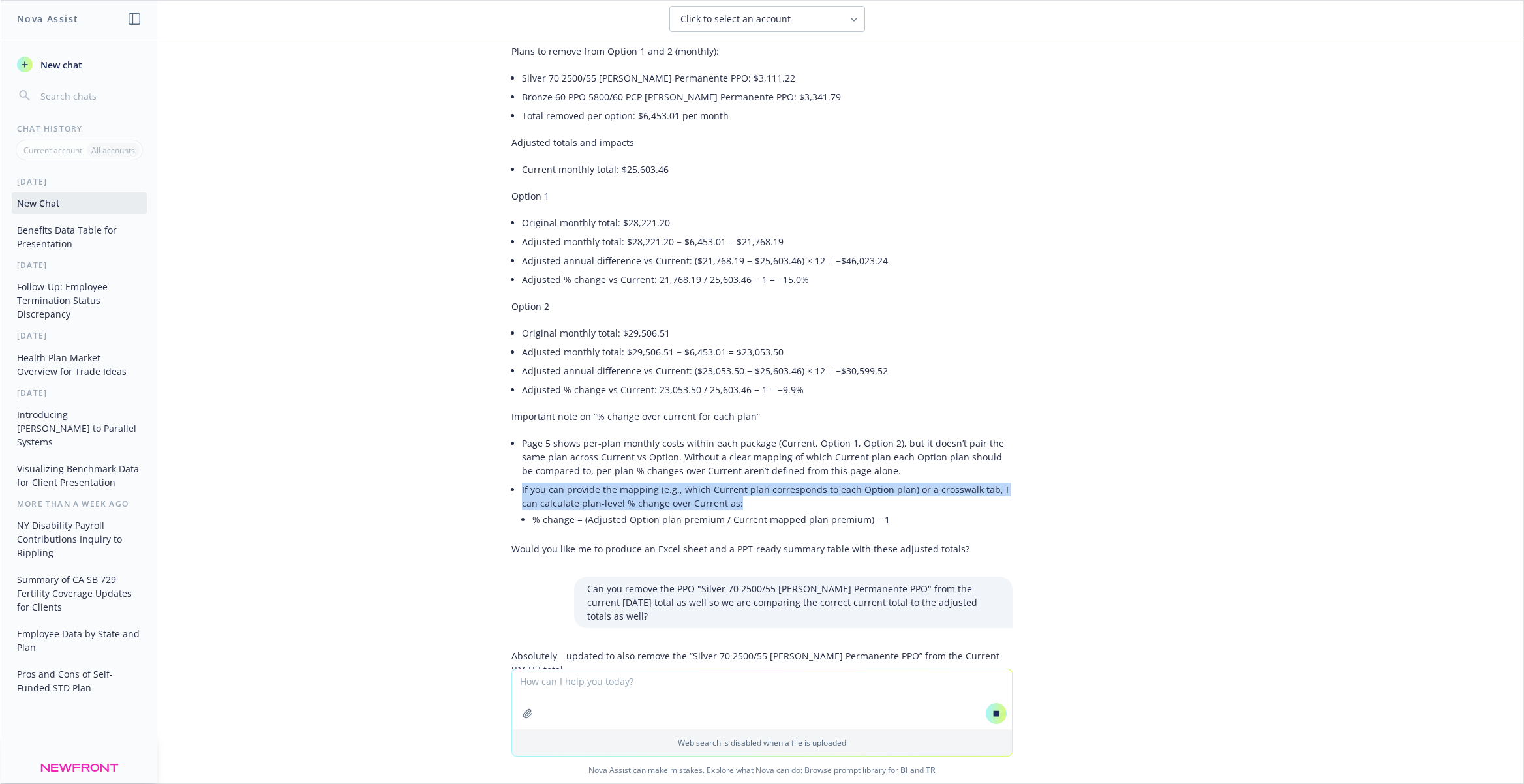
drag, startPoint x: 518, startPoint y: 475, endPoint x: 725, endPoint y: 491, distance: 207.6
click at [725, 491] on div "I reviewed page 5 (“Medical – Comparable Plans – Summary Costs”) and used the m…" at bounding box center [762, 281] width 501 height 560
copy li "If you can provide the mapping (e.g., which Current plan corresponds to each Op…"
click at [563, 677] on textarea at bounding box center [762, 699] width 500 height 60
paste textarea "If you can provide the mapping (e.g., which Current plan corresponds to each Op…"
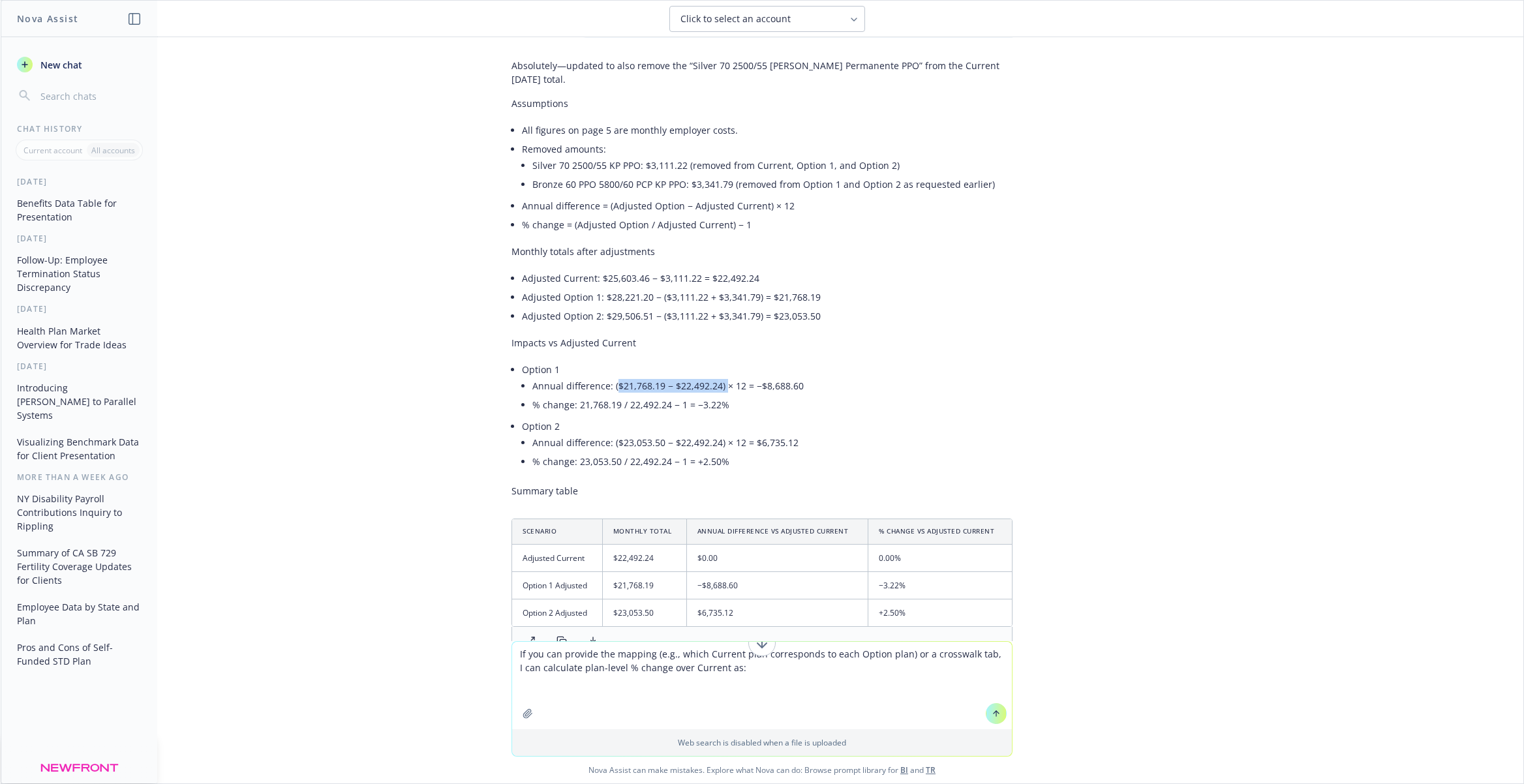
scroll to position [1978, 0]
drag, startPoint x: 616, startPoint y: 361, endPoint x: 725, endPoint y: 372, distance: 109.6
click at [725, 372] on ul "Annual difference: ($21,768.19 − $22,492.24) × 12 = −$8,688.60 % change: 21,768…" at bounding box center [773, 391] width 480 height 38
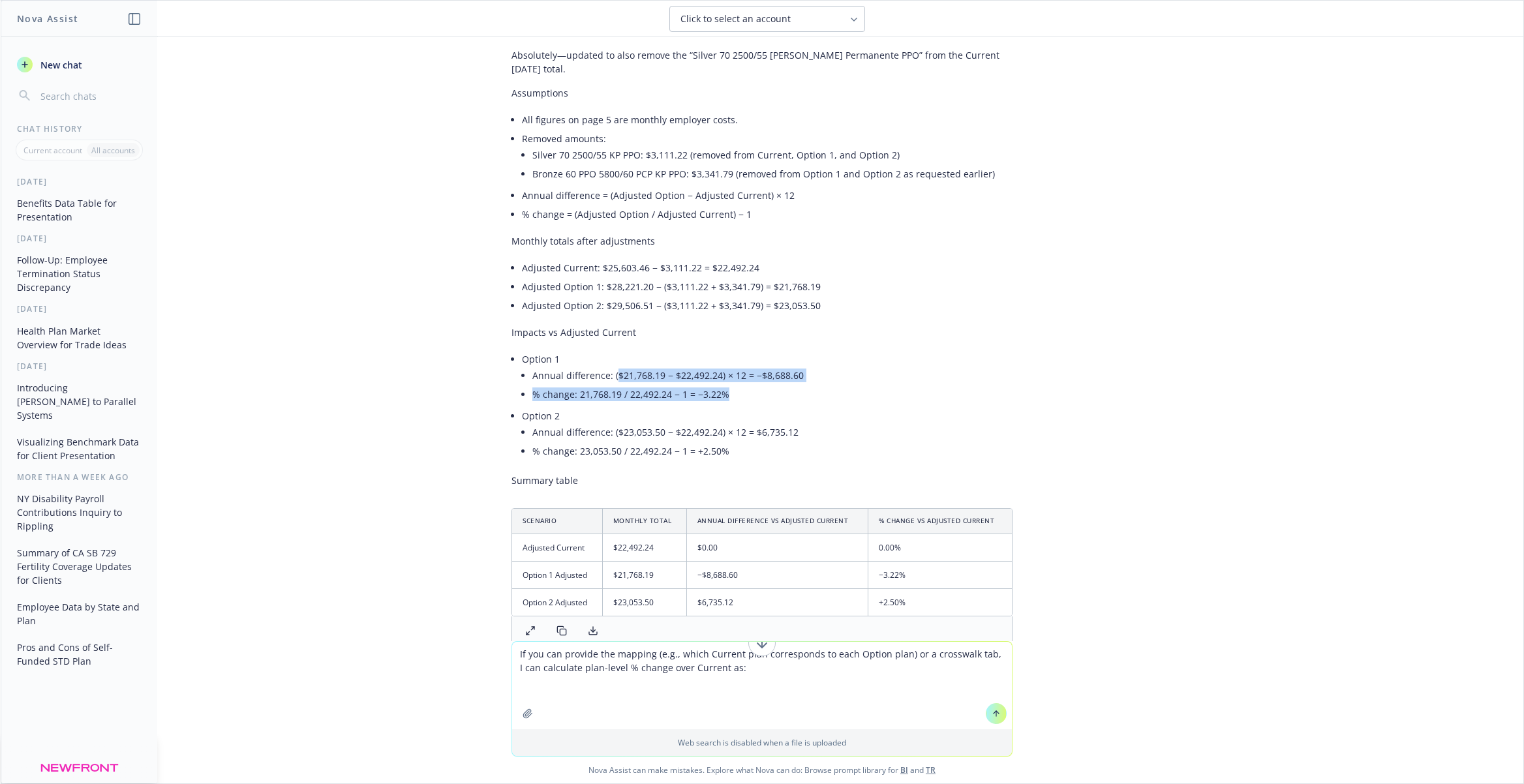
scroll to position [1986, 0]
click at [725, 387] on li "% change: 21,768.19 / 22,492.24 − 1 = −3.22%" at bounding box center [773, 396] width 480 height 19
click at [705, 443] on li "% change: 23,053.50 / 22,492.24 − 1 = +2.50%" at bounding box center [773, 452] width 480 height 19
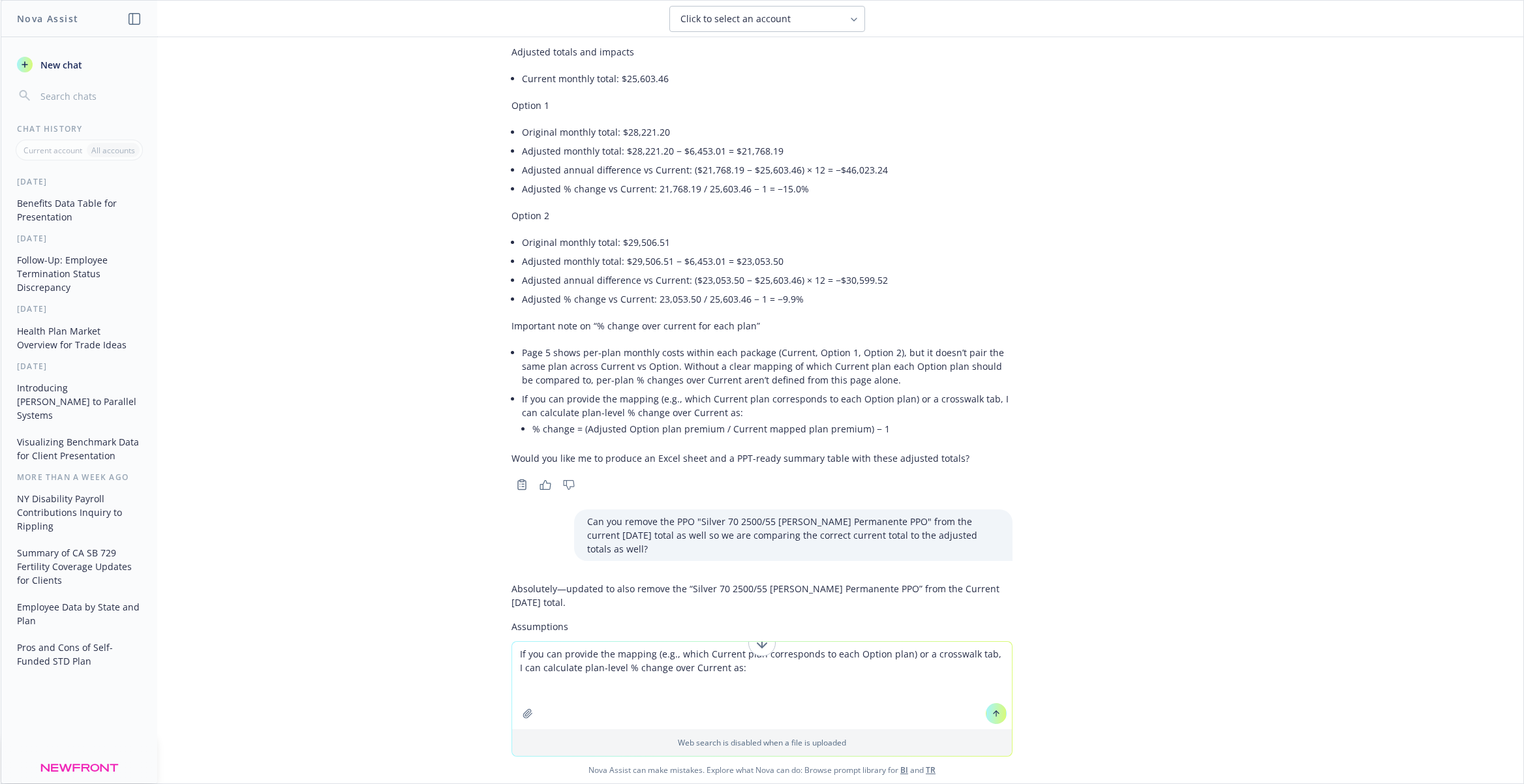
scroll to position [1443, 0]
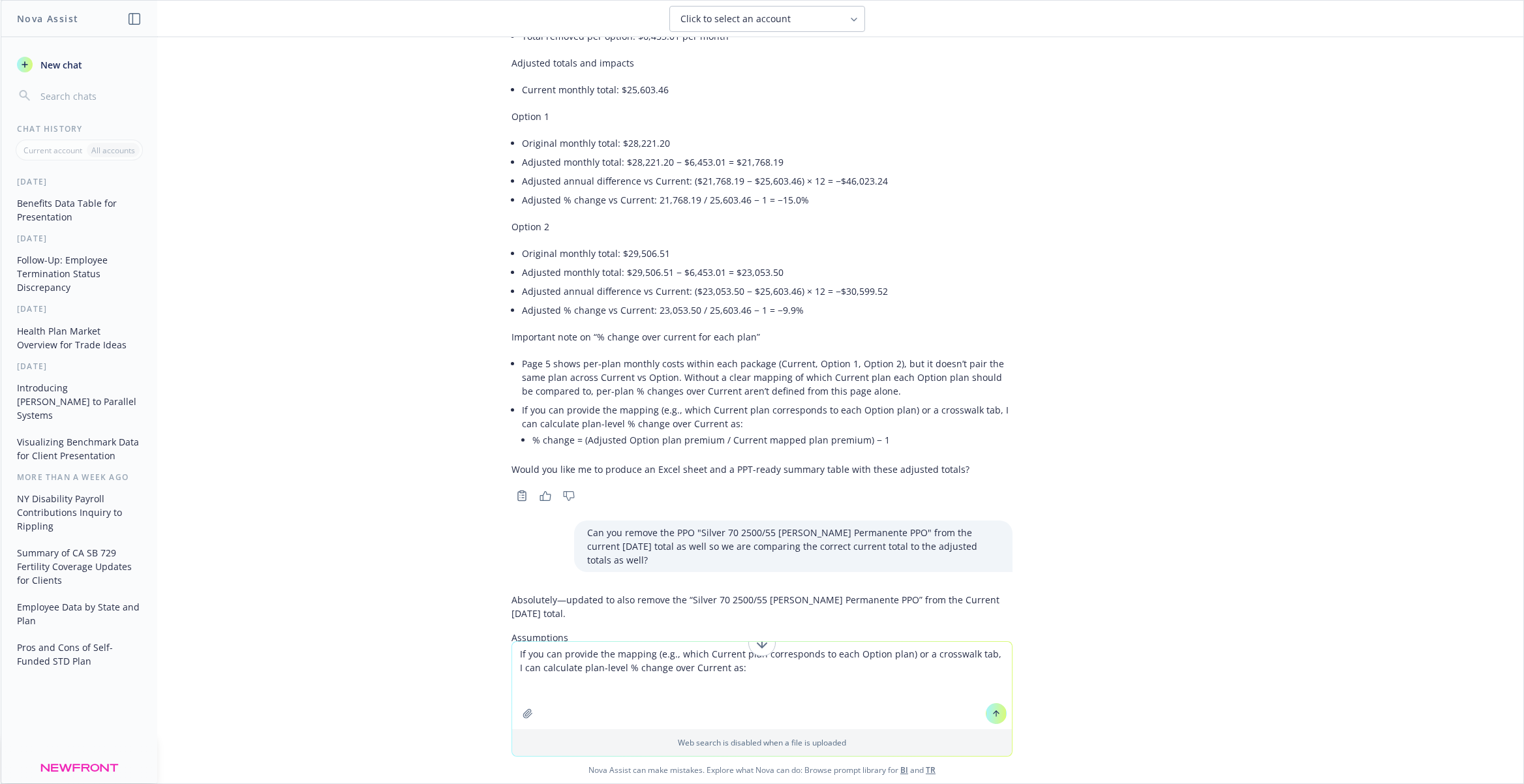
click at [507, 113] on div "I reviewed page 5 (“Medical – Comparable Plans – Summary Costs”) and used the m…" at bounding box center [762, 213] width 522 height 583
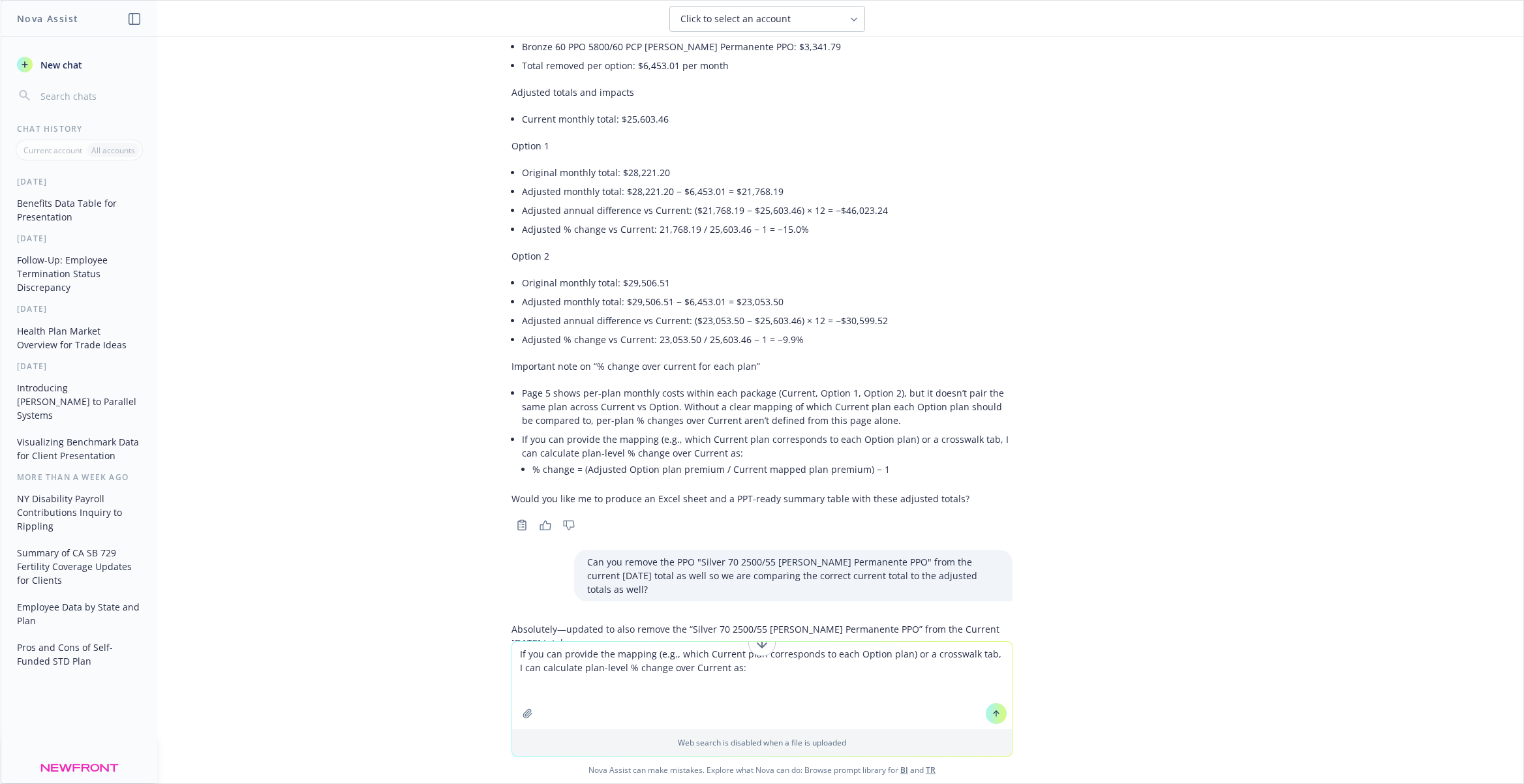
scroll to position [1412, 0]
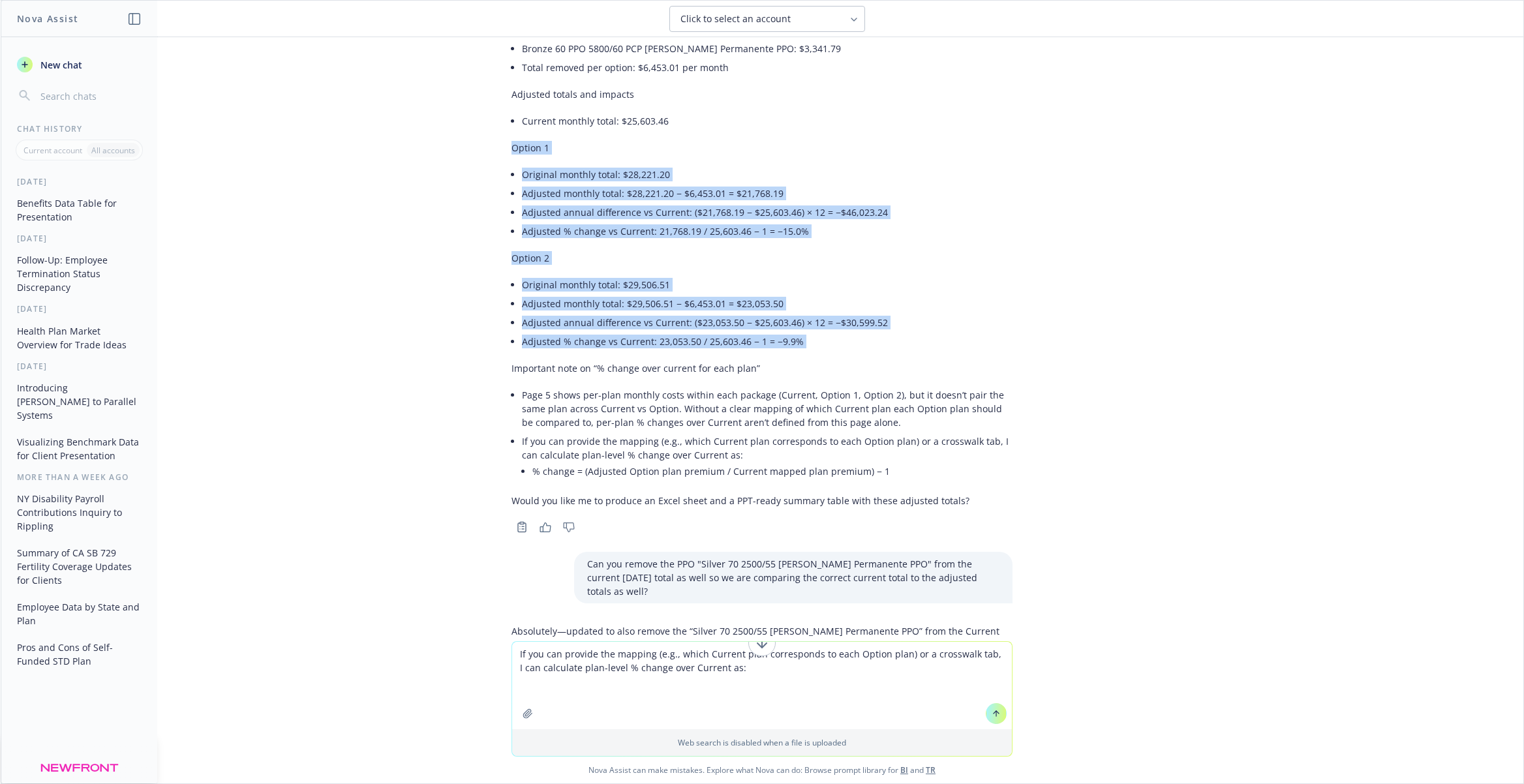
drag, startPoint x: 511, startPoint y: 128, endPoint x: 834, endPoint y: 343, distance: 388.0
click at [834, 343] on div "I reviewed page 5 (“Medical – Comparable Plans – Summary Costs”) and used the m…" at bounding box center [762, 232] width 501 height 560
copy div "Option 1 Original monthly total: $28,221.20 Adjusted monthly total: $28,221.20 …"
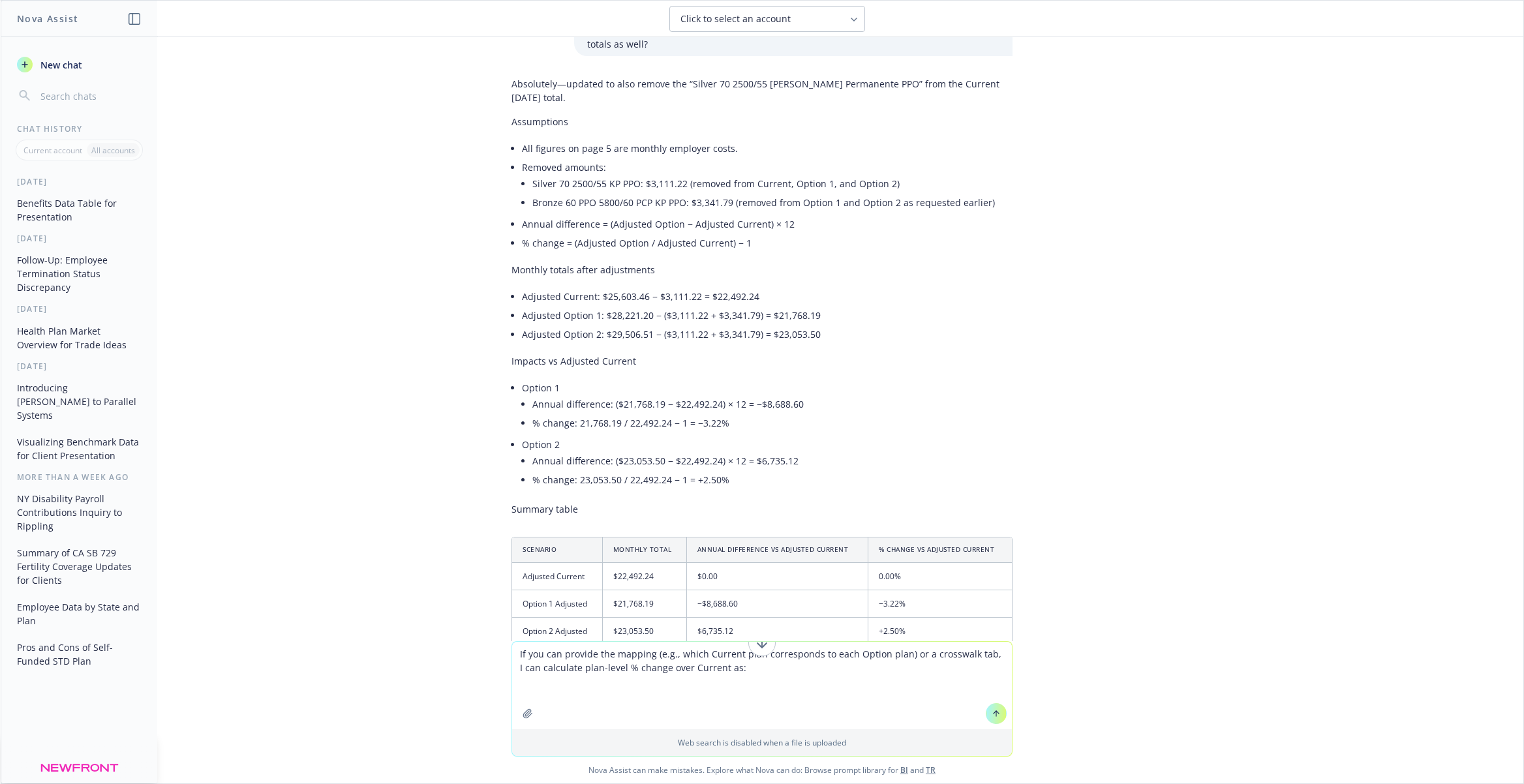
scroll to position [2059, 0]
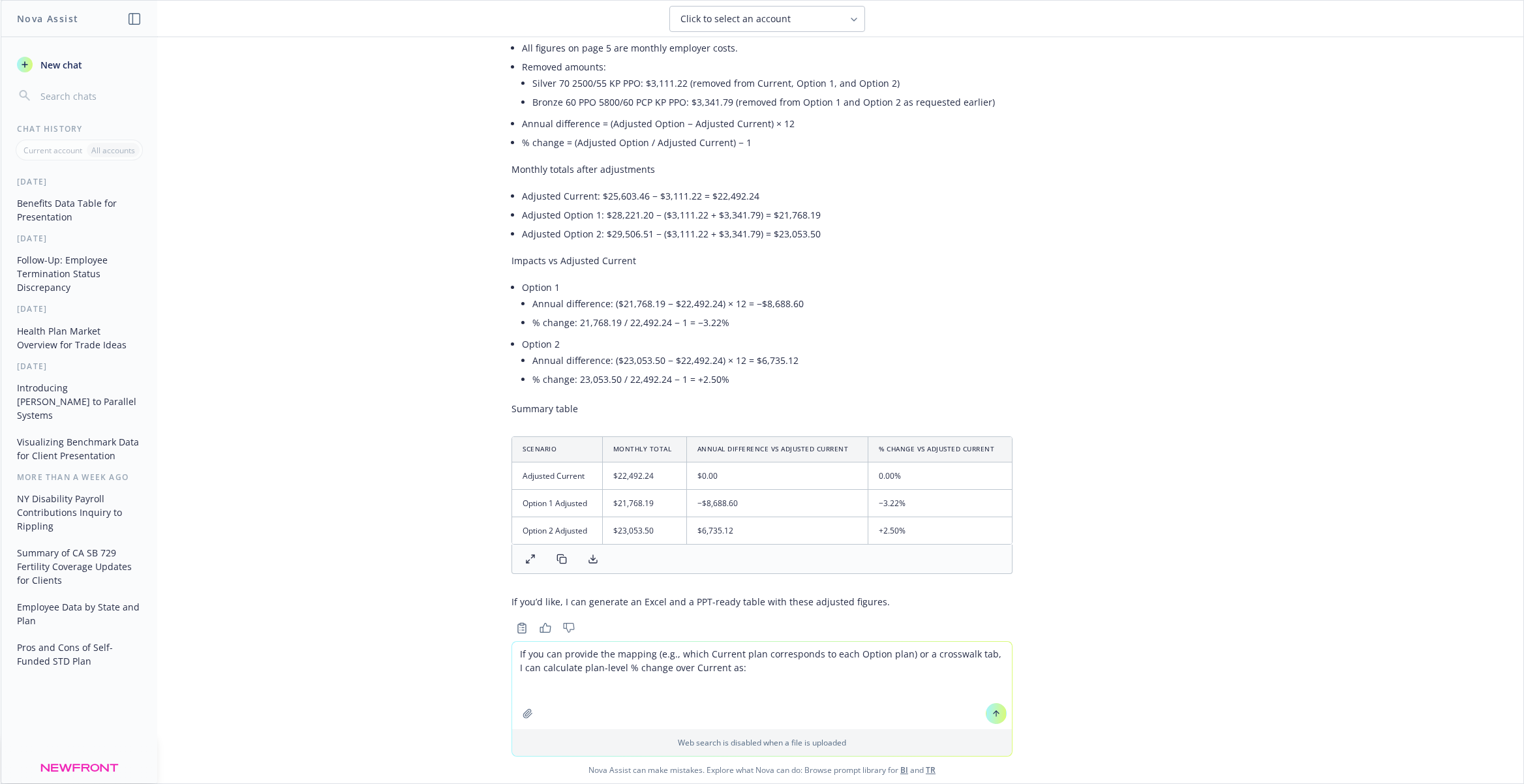
click at [518, 655] on textarea "If you can provide the mapping (e.g., which Current plan corresponds to each Op…" at bounding box center [762, 685] width 500 height 88
paste textarea "Option 1 Original monthly total: $28,221.20 Adjusted monthly total: $28,221.20 …"
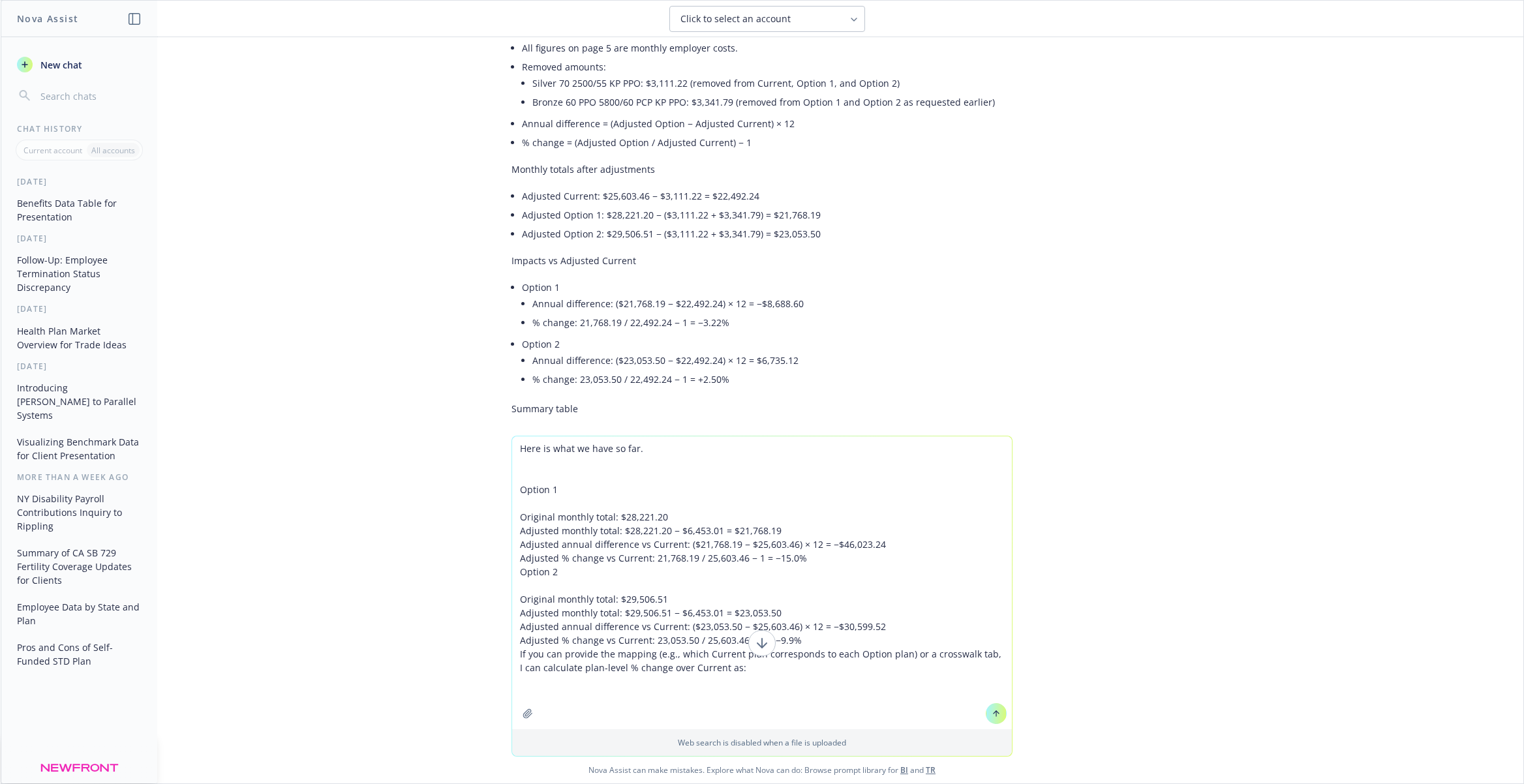
click at [524, 469] on textarea "Here is what we have so far. Option 1 Original monthly total: $28,221.20 Adjust…" at bounding box center [762, 582] width 500 height 293
drag, startPoint x: 668, startPoint y: 570, endPoint x: 843, endPoint y: 554, distance: 175.7
click at [673, 569] on textarea "Here is what we have so far. Current: Option 1 Original monthly total: $28,221.…" at bounding box center [762, 576] width 500 height 306
drag, startPoint x: 814, startPoint y: 558, endPoint x: 518, endPoint y: 518, distance: 298.7
click at [518, 518] on textarea "Here is what we have so far. Current: Option 1 Original monthly total: $28,221.…" at bounding box center [762, 576] width 500 height 306
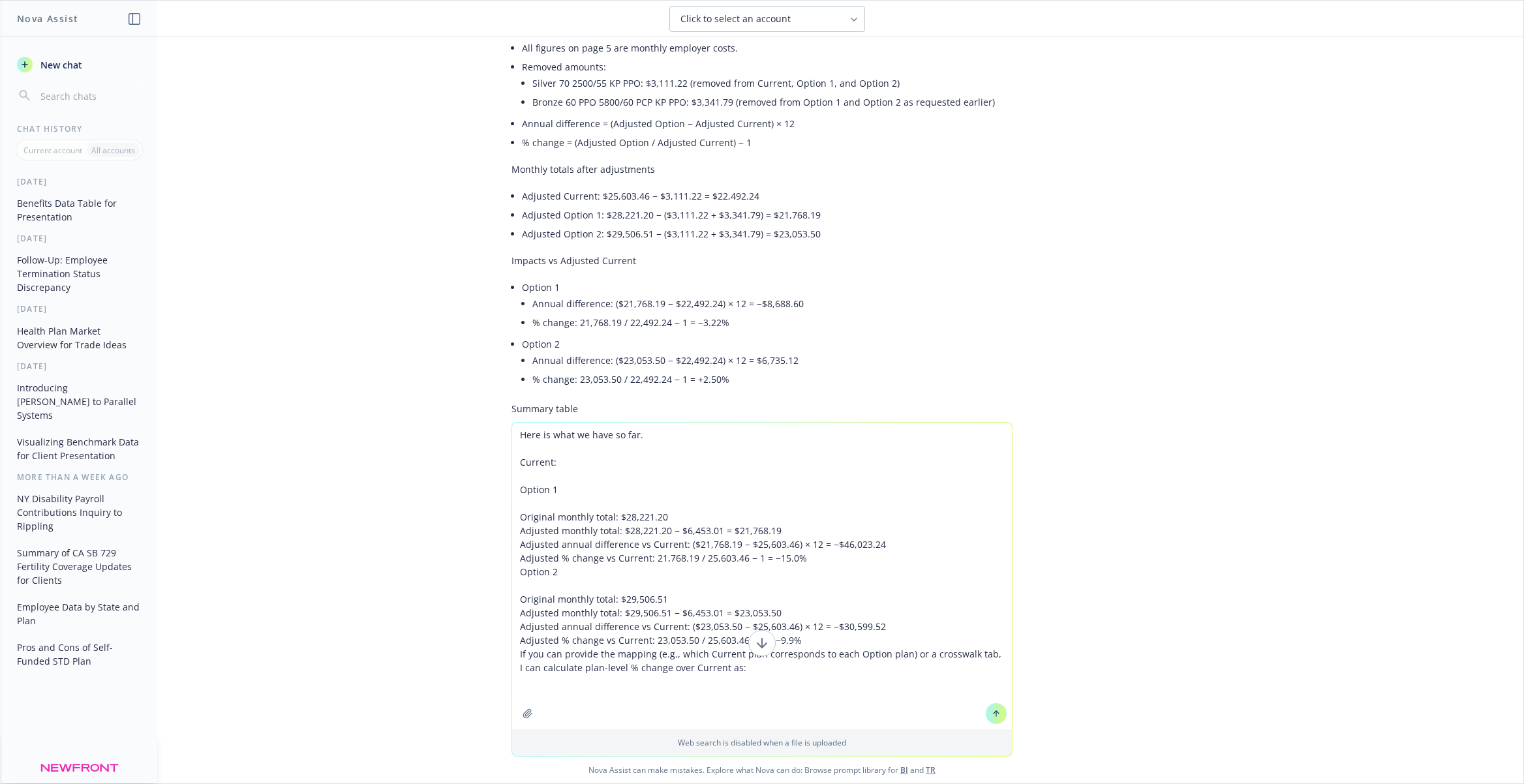
click at [541, 467] on textarea "Here is what we have so far. Current: Option 1 Original monthly total: $28,221.…" at bounding box center [762, 576] width 500 height 306
click at [541, 475] on textarea "Here is what we have so far. Current: Option 1 Original monthly total: $28,221.…" at bounding box center [762, 576] width 500 height 306
paste textarea "Original monthly total: $28,221.20 Adjusted monthly total: $28,221.20 − $6,453.…"
drag, startPoint x: 682, startPoint y: 438, endPoint x: 626, endPoint y: 437, distance: 56.0
click at [626, 437] on textarea "Here is what we have so far. Current: Original monthly total: $28,221.20 Adjust…" at bounding box center [762, 555] width 500 height 348
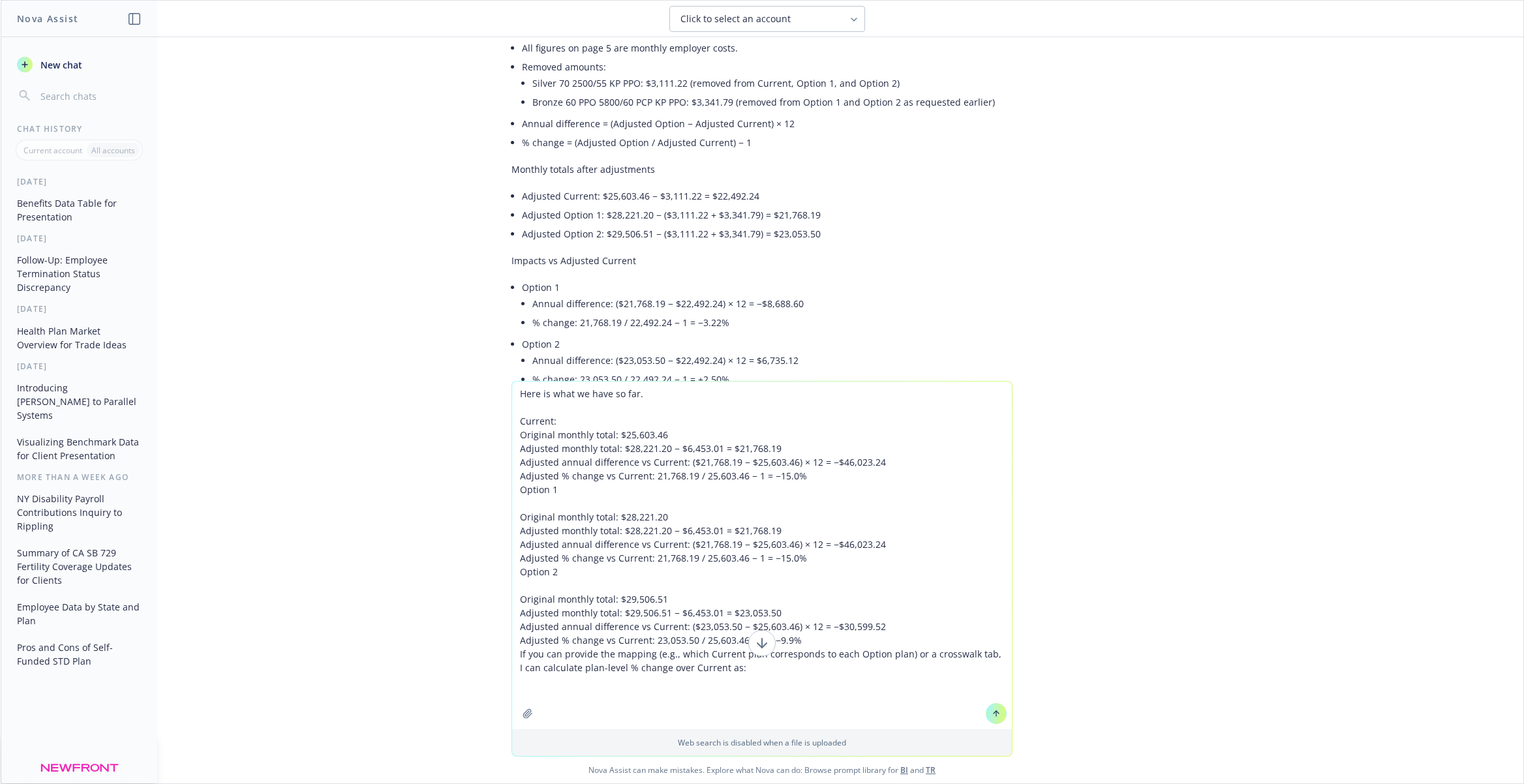
click at [849, 439] on textarea "Here is what we have so far. Current: Original monthly total: $25,603.46 Adjust…" at bounding box center [762, 555] width 500 height 348
click at [845, 463] on textarea "Here is what we have so far. Current: Original monthly total: $25,603.46 Adjust…" at bounding box center [762, 555] width 500 height 348
click at [518, 487] on textarea "Here is what we have so far. Current: Original monthly total: $25,603.46 Adjust…" at bounding box center [762, 555] width 500 height 348
click at [784, 423] on textarea "Here is what we have so far. Current: Original monthly total: $25,603.46 Adjust…" at bounding box center [762, 549] width 500 height 361
drag, startPoint x: 660, startPoint y: 421, endPoint x: 619, endPoint y: 423, distance: 41.0
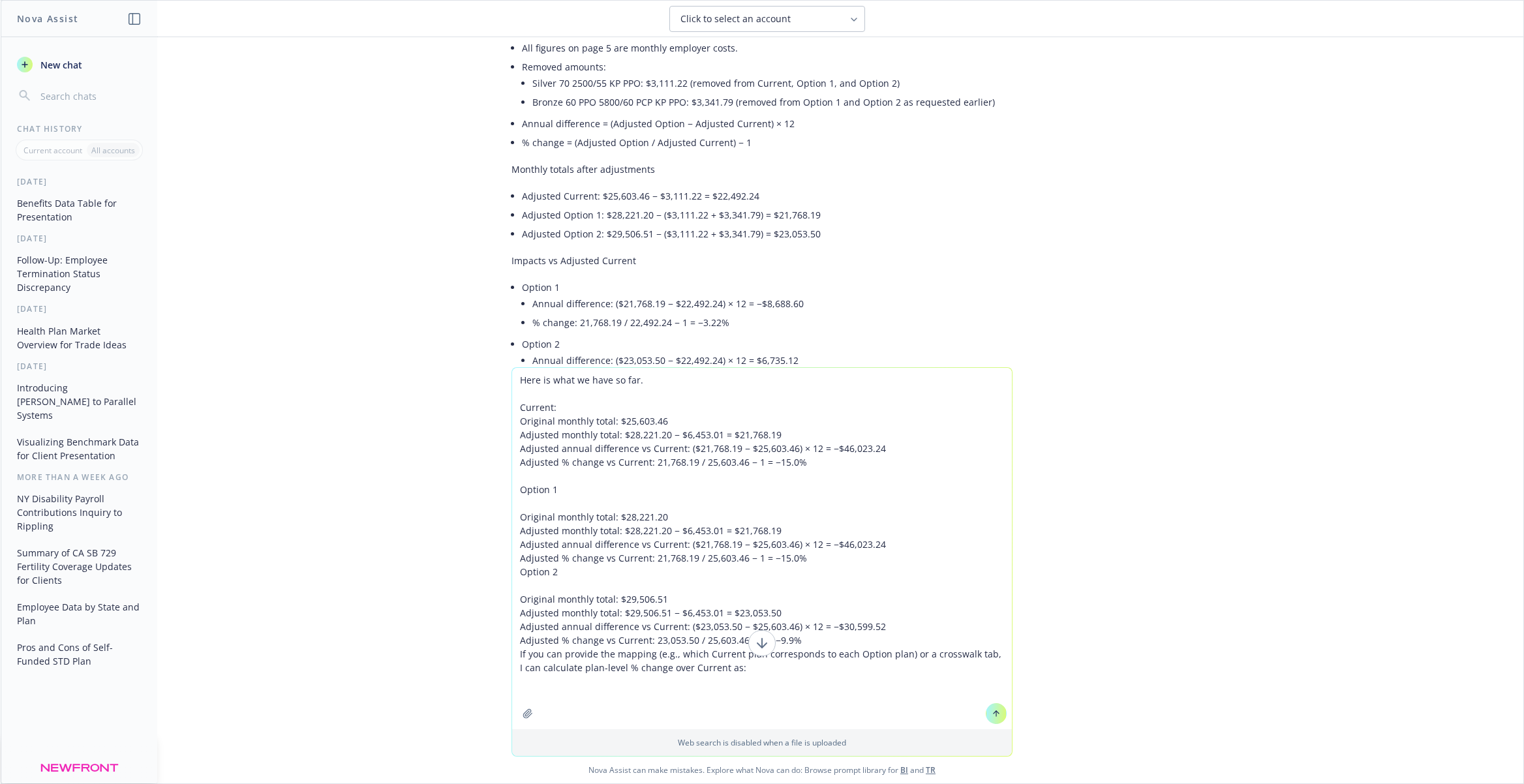
click at [619, 423] on textarea "Here is what we have so far. Current: Original monthly total: $25,603.46 Adjust…" at bounding box center [762, 549] width 500 height 361
drag, startPoint x: 668, startPoint y: 434, endPoint x: 649, endPoint y: 433, distance: 19.0
click at [621, 437] on textarea "Here is what we have so far. Current: Original monthly total: $25,603.46 Adjust…" at bounding box center [762, 549] width 500 height 361
paste textarea "5,603.46"
drag, startPoint x: 680, startPoint y: 435, endPoint x: 792, endPoint y: 435, distance: 112.0
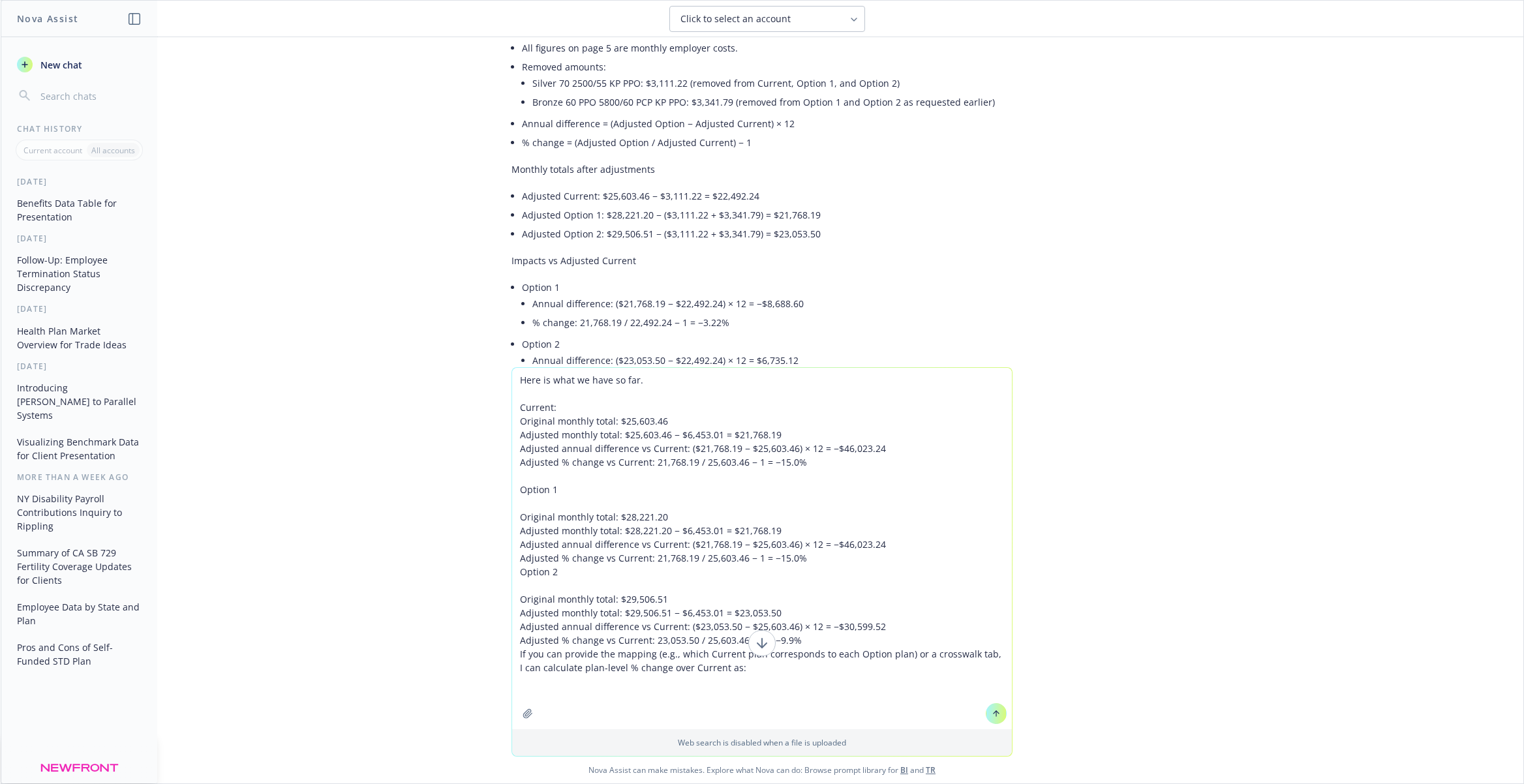
click at [792, 435] on textarea "Here is what we have so far. Current: Original monthly total: $25,603.46 Adjust…" at bounding box center [762, 549] width 500 height 361
click at [668, 443] on textarea "Here is what we have so far. Current: Original monthly total: $25,603.46 Adjust…" at bounding box center [762, 549] width 500 height 361
click at [847, 442] on textarea "Here is what we have so far. Current: Original monthly total: $25,603.46 Adjust…" at bounding box center [762, 549] width 500 height 361
drag, startPoint x: 925, startPoint y: 449, endPoint x: 682, endPoint y: 448, distance: 243.0
click at [682, 448] on textarea "Here is what we have so far. Current: Original monthly total: $25,603.46 Adjust…" at bounding box center [762, 549] width 500 height 361
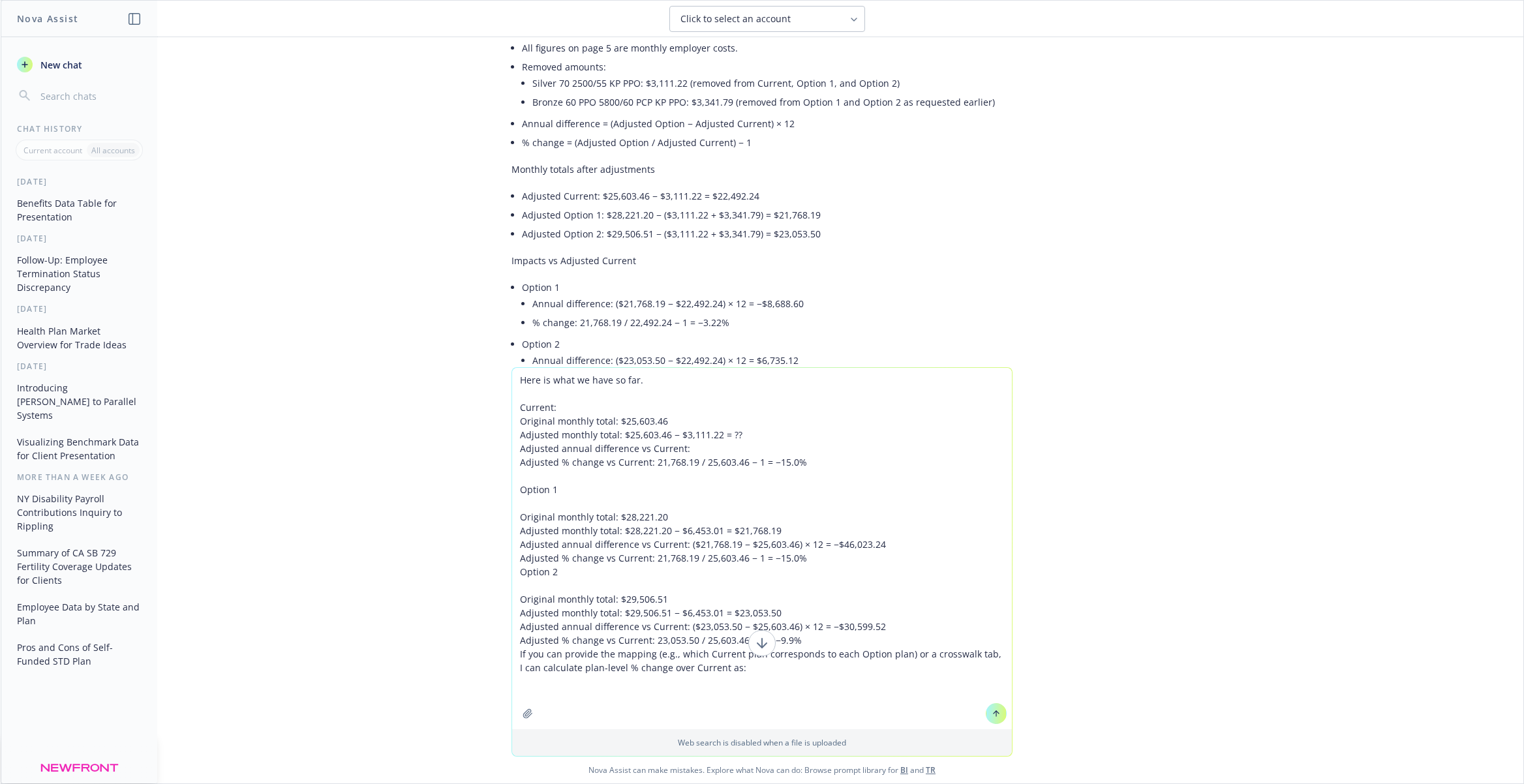
drag, startPoint x: 695, startPoint y: 449, endPoint x: 490, endPoint y: 446, distance: 205.0
click at [490, 446] on div "Here is what we have so far. Current: Original monthly total: $25,603.46 Adjust…" at bounding box center [762, 575] width 1523 height 416
drag, startPoint x: 818, startPoint y: 461, endPoint x: 510, endPoint y: 461, distance: 308.0
click at [510, 461] on div "Here is what we have so far. Current: Original monthly total: $25,603.46 Adjust…" at bounding box center [762, 575] width 1523 height 416
click at [746, 453] on textarea "Here is what we have so far. Current: Original monthly total: $25,603.46 Adjust…" at bounding box center [762, 555] width 500 height 348
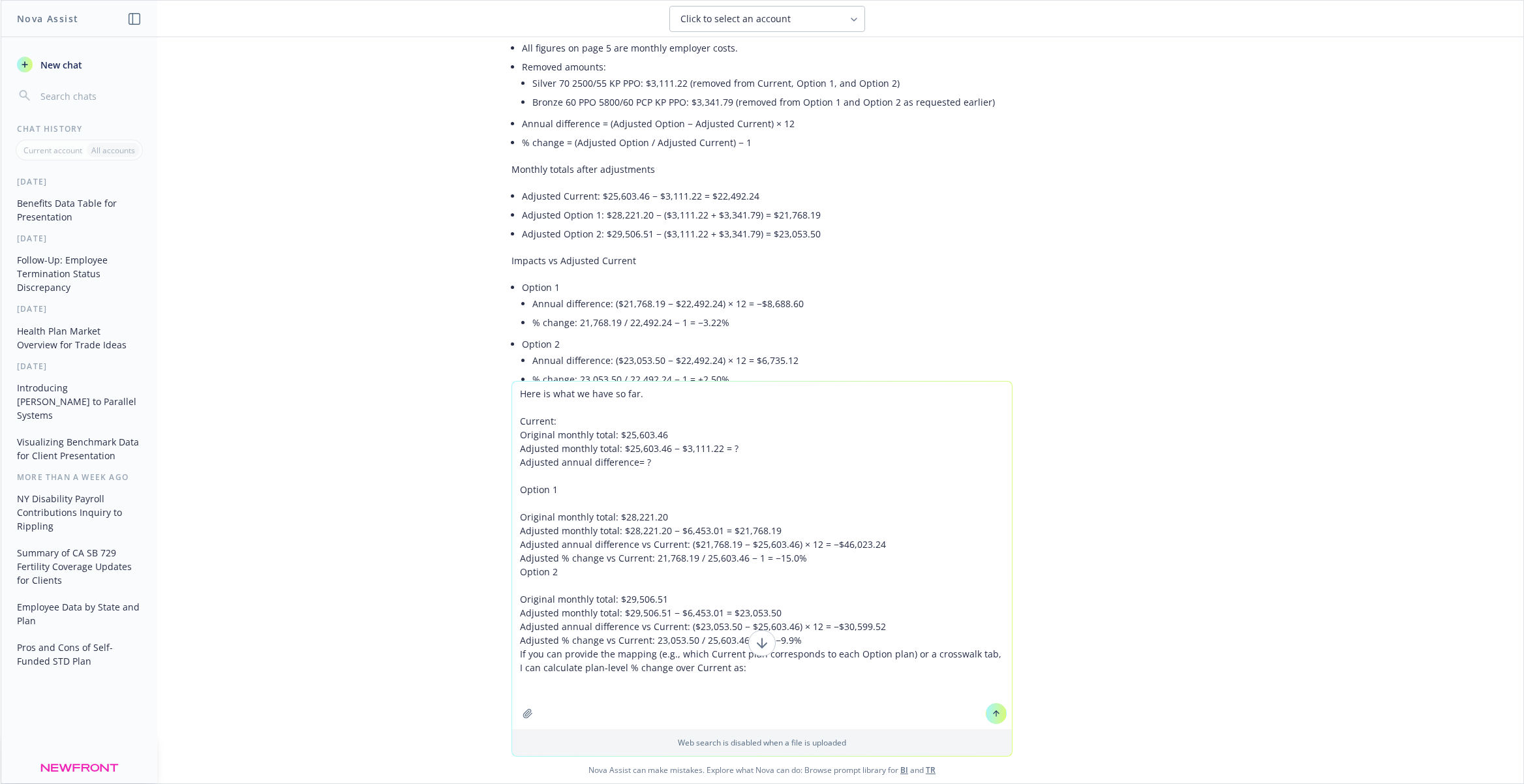
click at [728, 395] on textarea "Here is what we have so far. Current: Original monthly total: $25,603.46 Adjust…" at bounding box center [762, 555] width 500 height 348
drag, startPoint x: 572, startPoint y: 421, endPoint x: 467, endPoint y: 419, distance: 105.0
click at [467, 419] on div "Here is what we have so far. can you solve for the "?" in current and then appl…" at bounding box center [762, 581] width 1523 height 403
drag, startPoint x: 557, startPoint y: 490, endPoint x: 484, endPoint y: 489, distance: 73.0
click at [484, 489] on div "Here is what we have so far. can you solve for the "?" in current and then appl…" at bounding box center [762, 581] width 1523 height 403
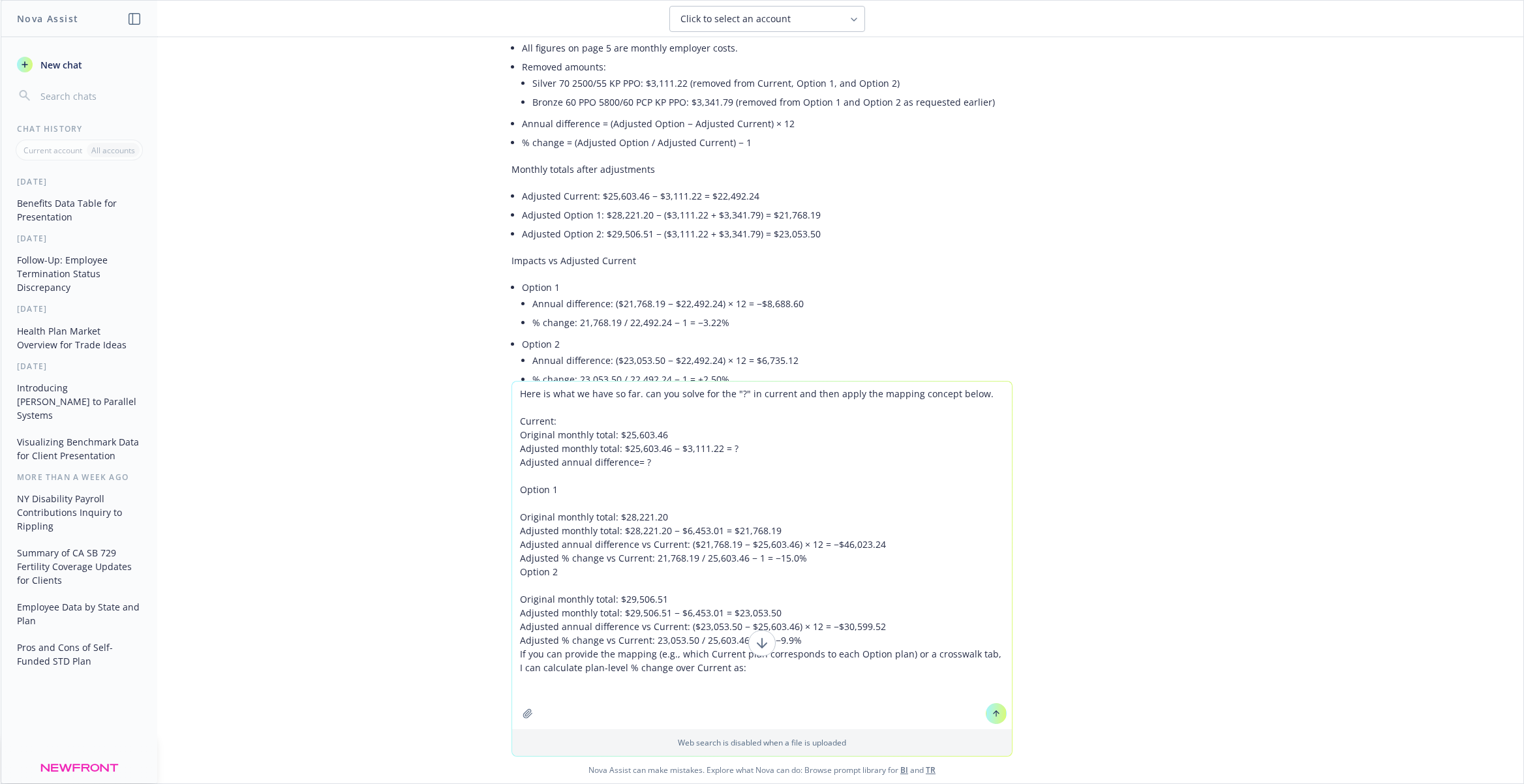
click at [682, 597] on textarea "Here is what we have so far. can you solve for the "?" in current and then appl…" at bounding box center [762, 555] width 500 height 348
click at [619, 254] on p "Impacts vs Adjusted Current" at bounding box center [762, 261] width 501 height 14
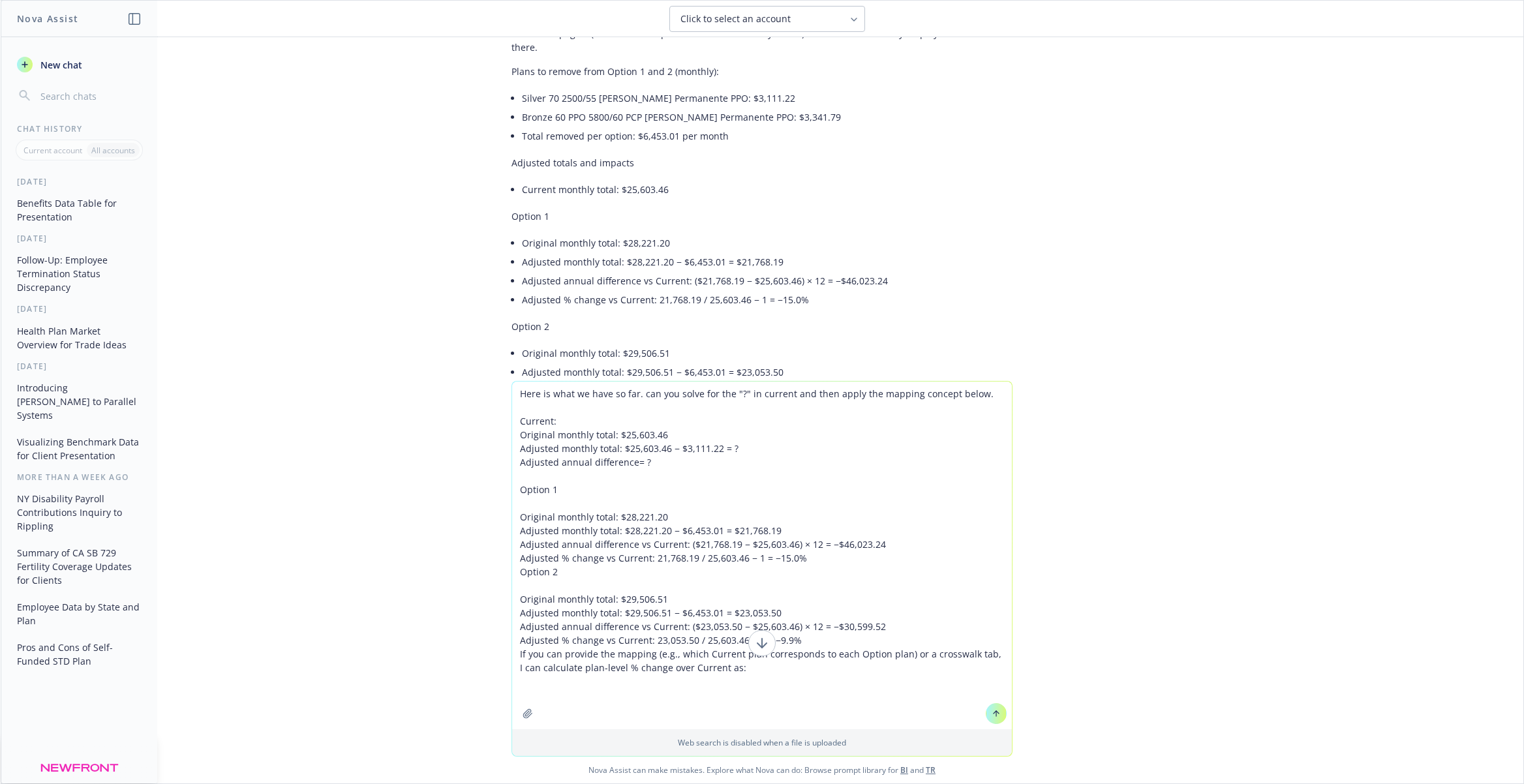
scroll to position [1327, 0]
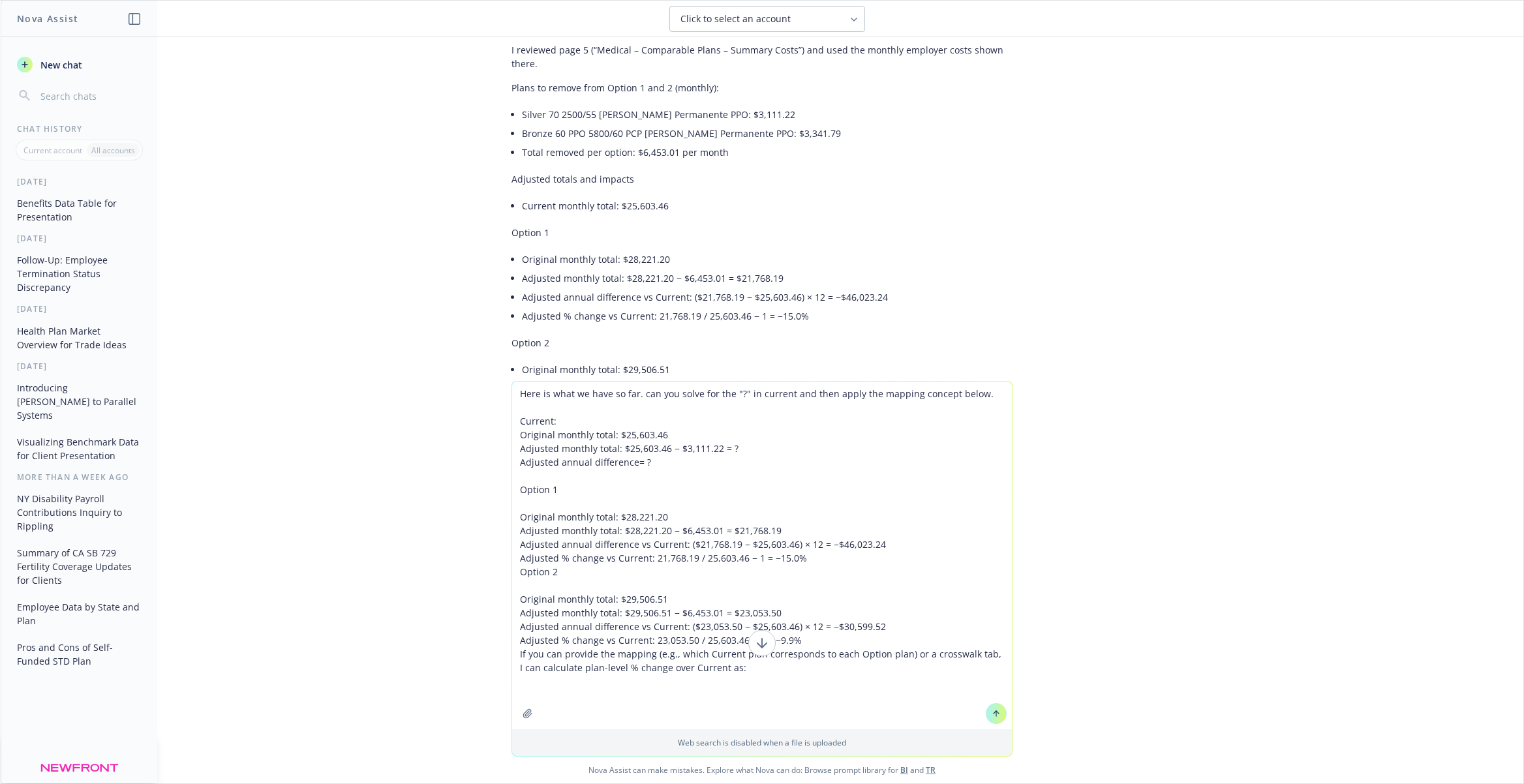
click at [509, 330] on div "I reviewed page 5 (“Medical – Comparable Plans – Summary Costs”) and used the m…" at bounding box center [762, 329] width 522 height 583
click at [513, 336] on p "Option 2" at bounding box center [762, 343] width 501 height 14
click at [523, 570] on textarea "Here is what we have so far. can you solve for the "?" in current and then appl…" at bounding box center [762, 555] width 500 height 348
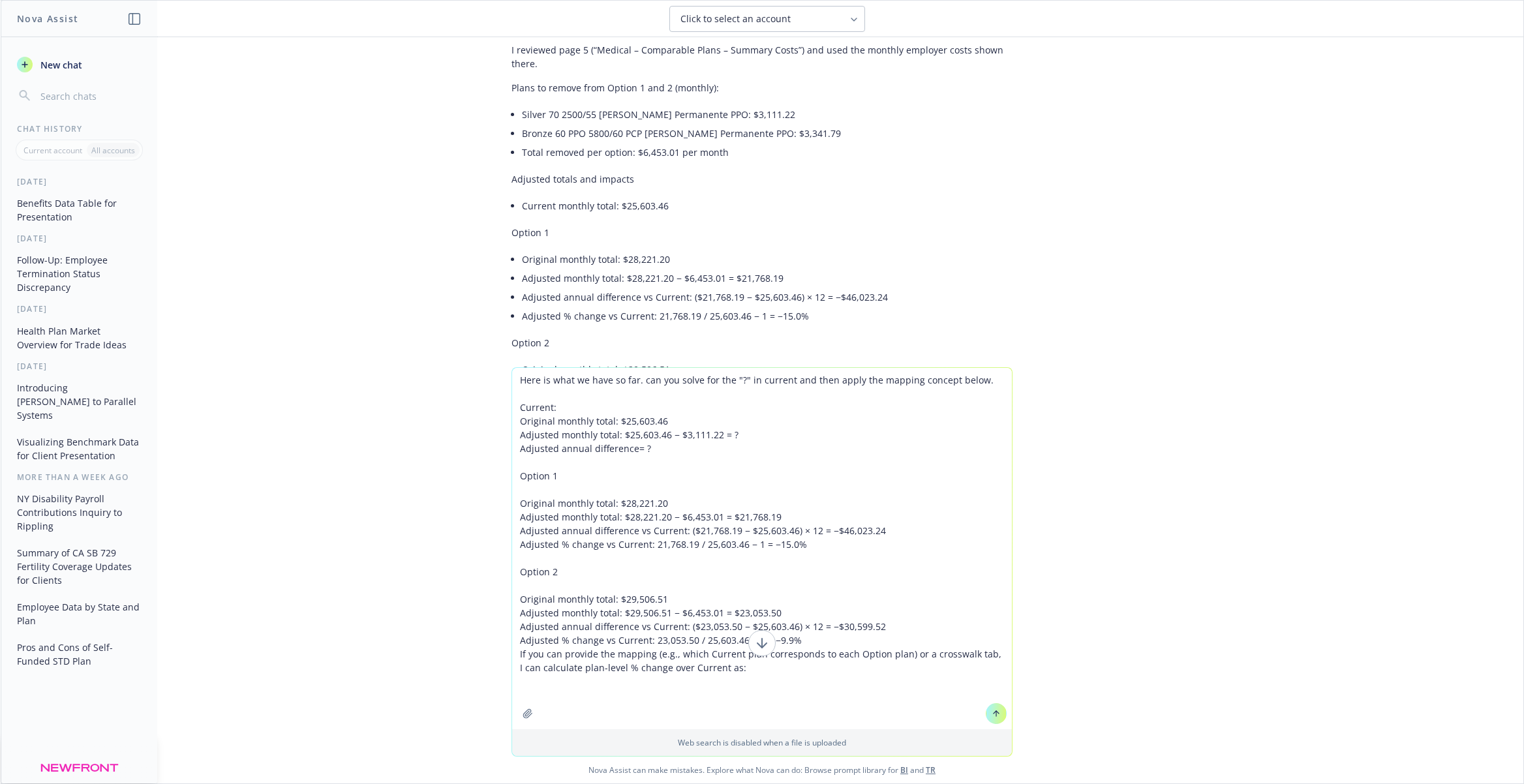
click at [746, 570] on textarea "Here is what we have so far. can you solve for the "?" in current and then appl…" at bounding box center [762, 549] width 500 height 361
click at [799, 670] on textarea "Here is what we have so far. can you solve for the "?" in current and then appl…" at bounding box center [762, 549] width 500 height 361
click at [887, 639] on textarea "Here is what we have so far. can you solve for the "?" in current and then appl…" at bounding box center [762, 549] width 500 height 361
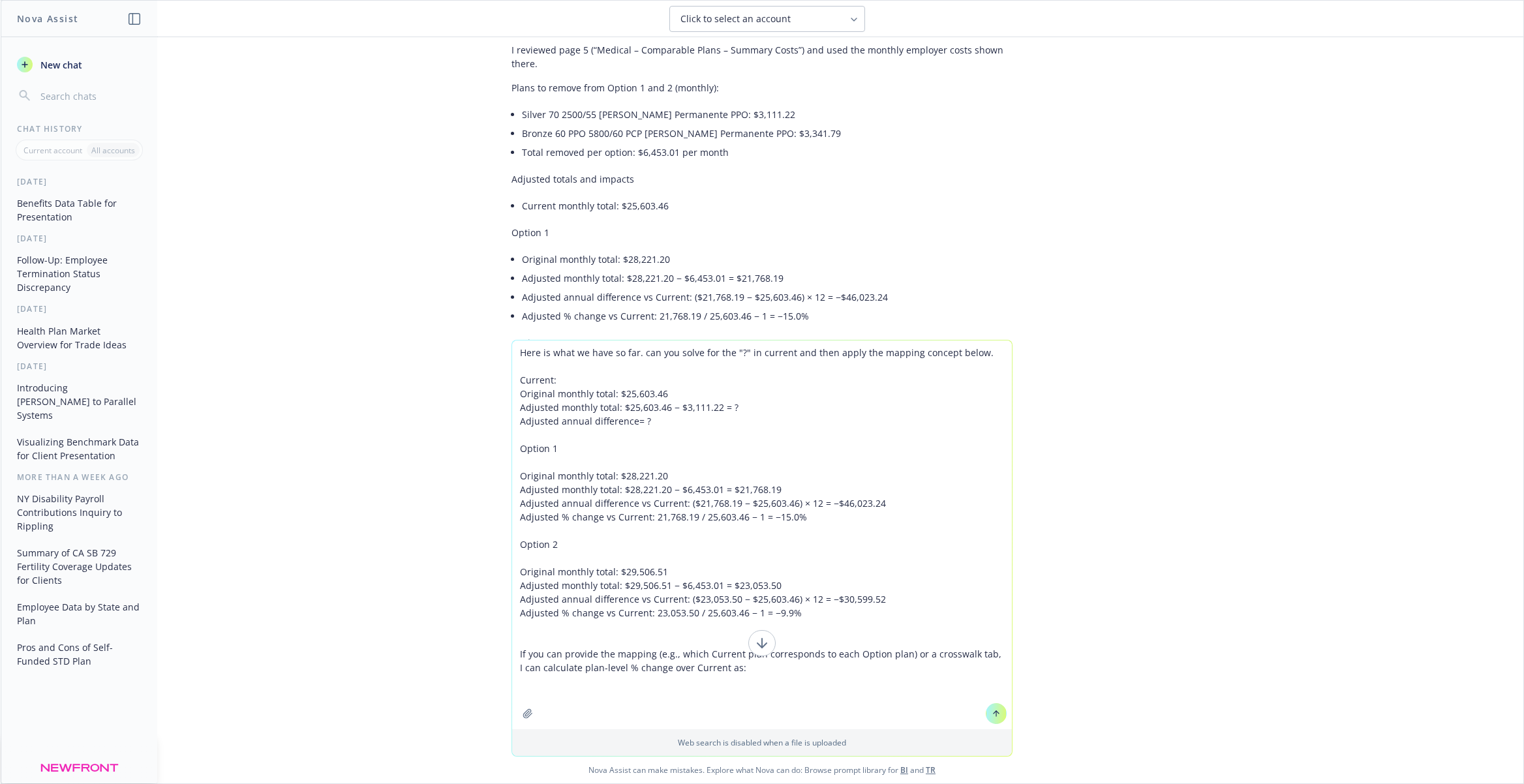
click at [863, 680] on textarea "Here is what we have so far. can you solve for the "?" in current and then appl…" at bounding box center [762, 534] width 500 height 389
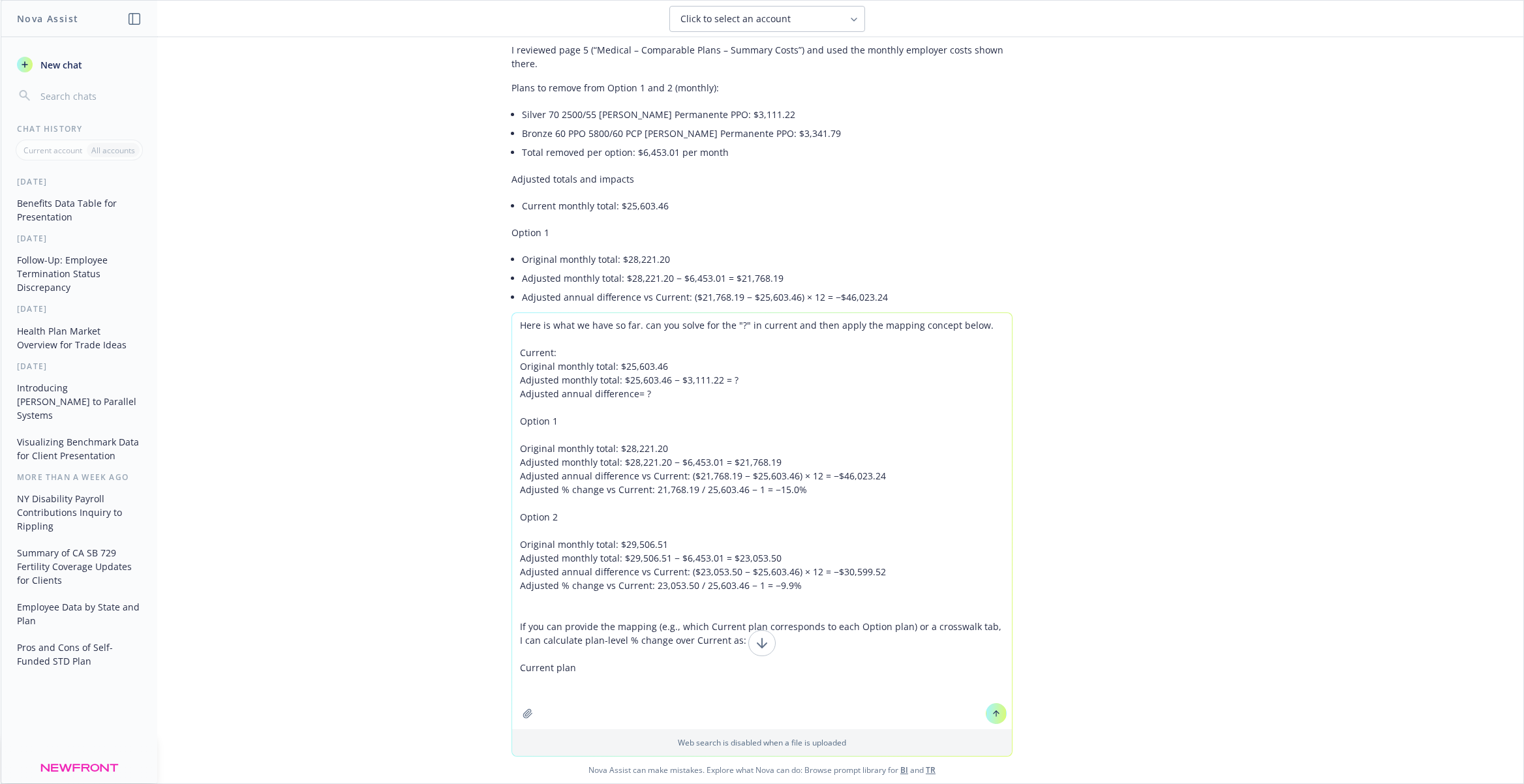
paste textarea "Silver 70 2500/55 [PERSON_NAME] Permanente HMO"
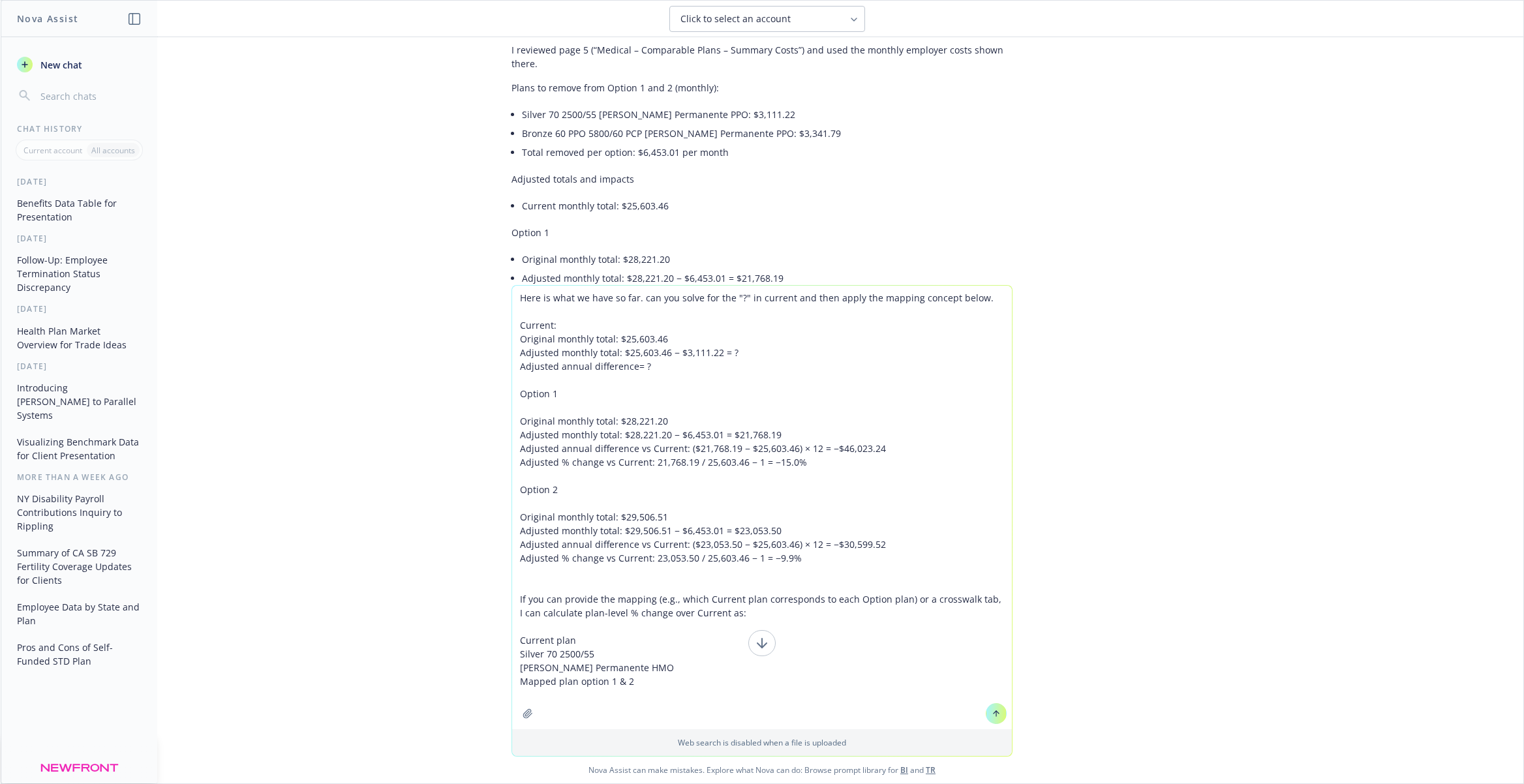
drag, startPoint x: 628, startPoint y: 683, endPoint x: 614, endPoint y: 683, distance: 14.0
click at [614, 683] on textarea "Here is what we have so far. can you solve for the "?" in current and then appl…" at bounding box center [762, 506] width 500 height 443
paste textarea "Silver 70 2500/55 PCP [PERSON_NAME] Permanente HMO"
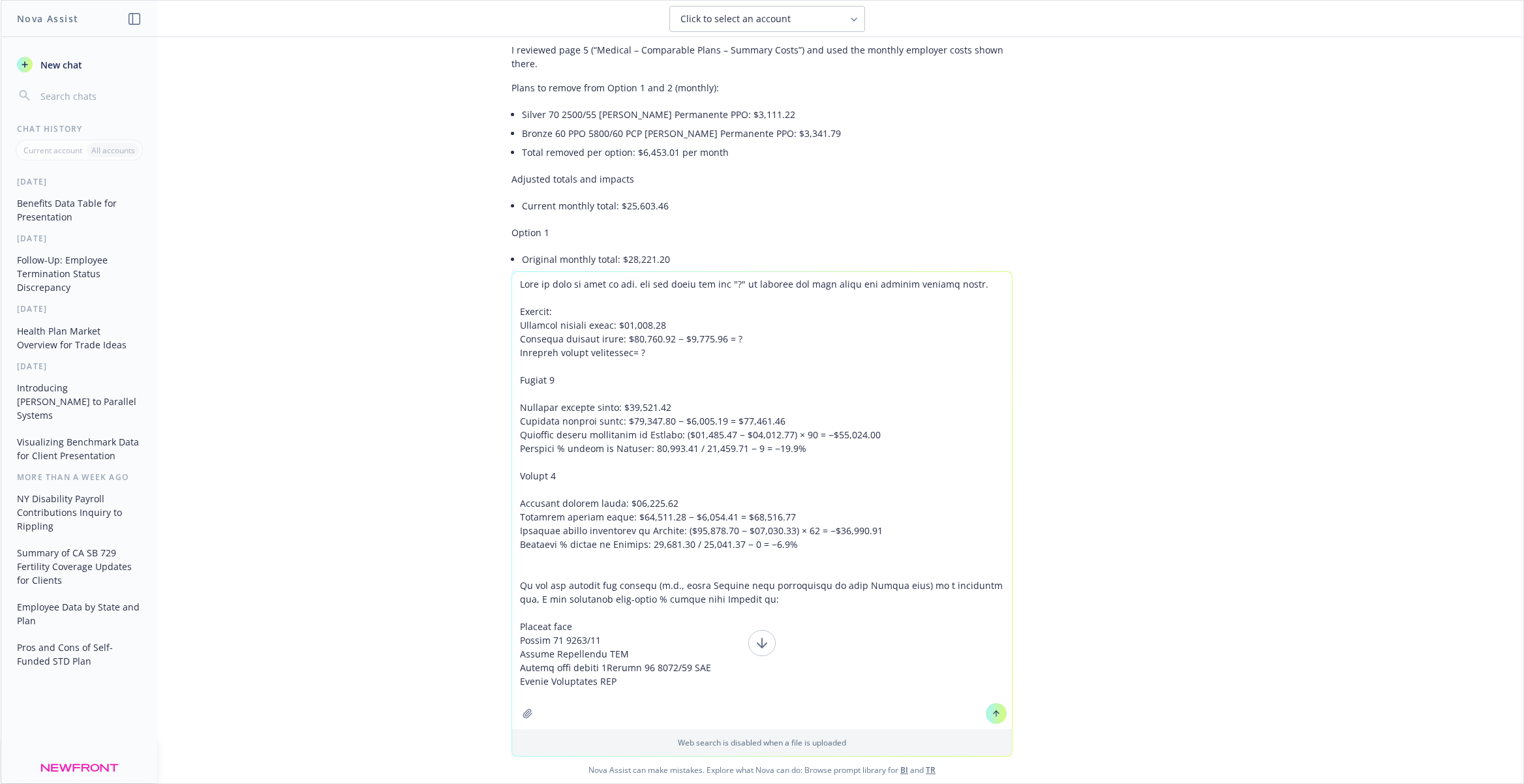
click at [615, 670] on textarea at bounding box center [762, 500] width 500 height 457
click at [664, 680] on textarea at bounding box center [762, 500] width 500 height 457
drag, startPoint x: 616, startPoint y: 668, endPoint x: 519, endPoint y: 671, distance: 97.0
click at [518, 671] on textarea at bounding box center [762, 500] width 500 height 457
click at [532, 695] on textarea at bounding box center [762, 500] width 500 height 457
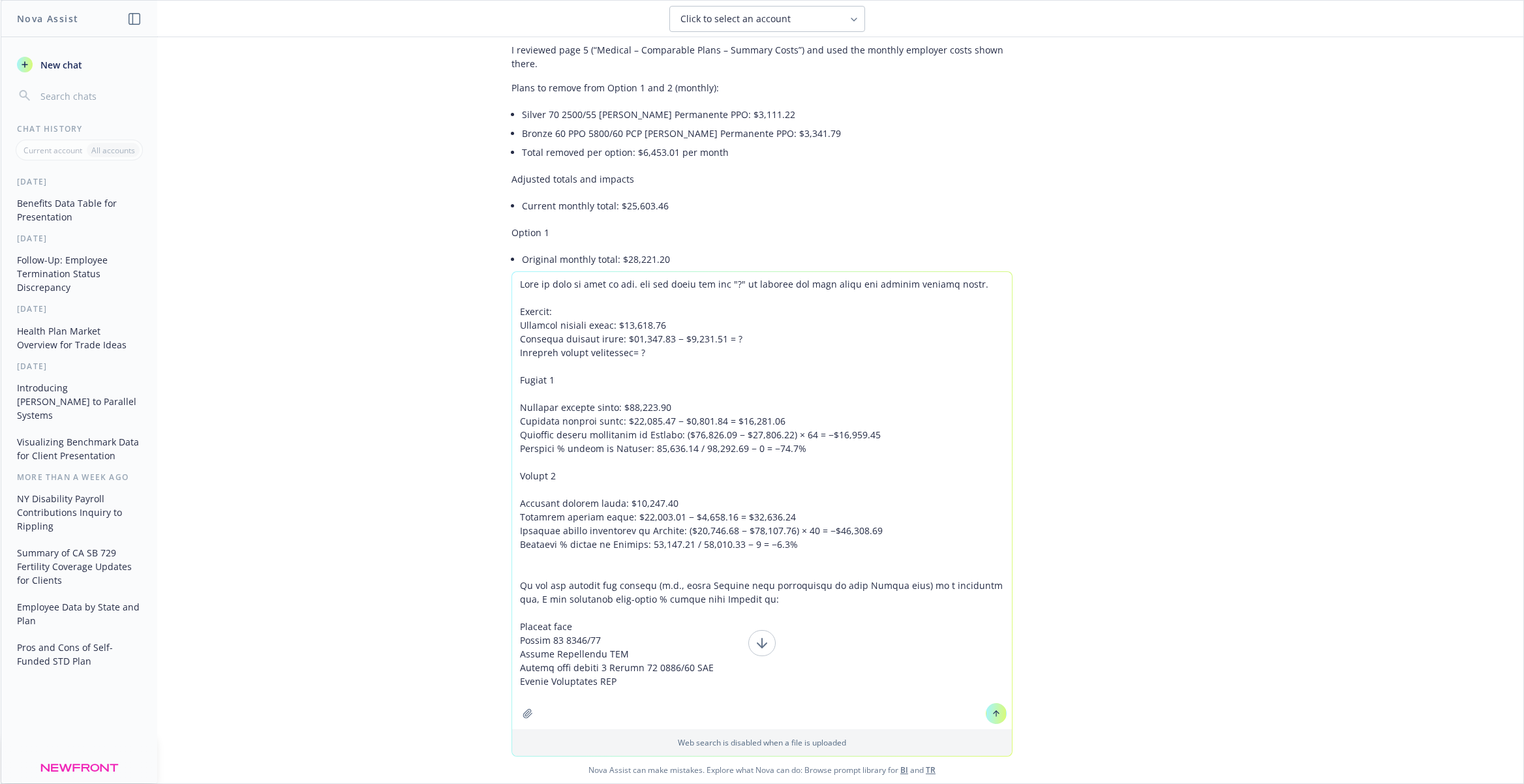
paste textarea "Mapped plan option 1"
paste textarea "Silver 70 HMO 3100/75 PCP Alt [PERSON_NAME] Permanente HMO"
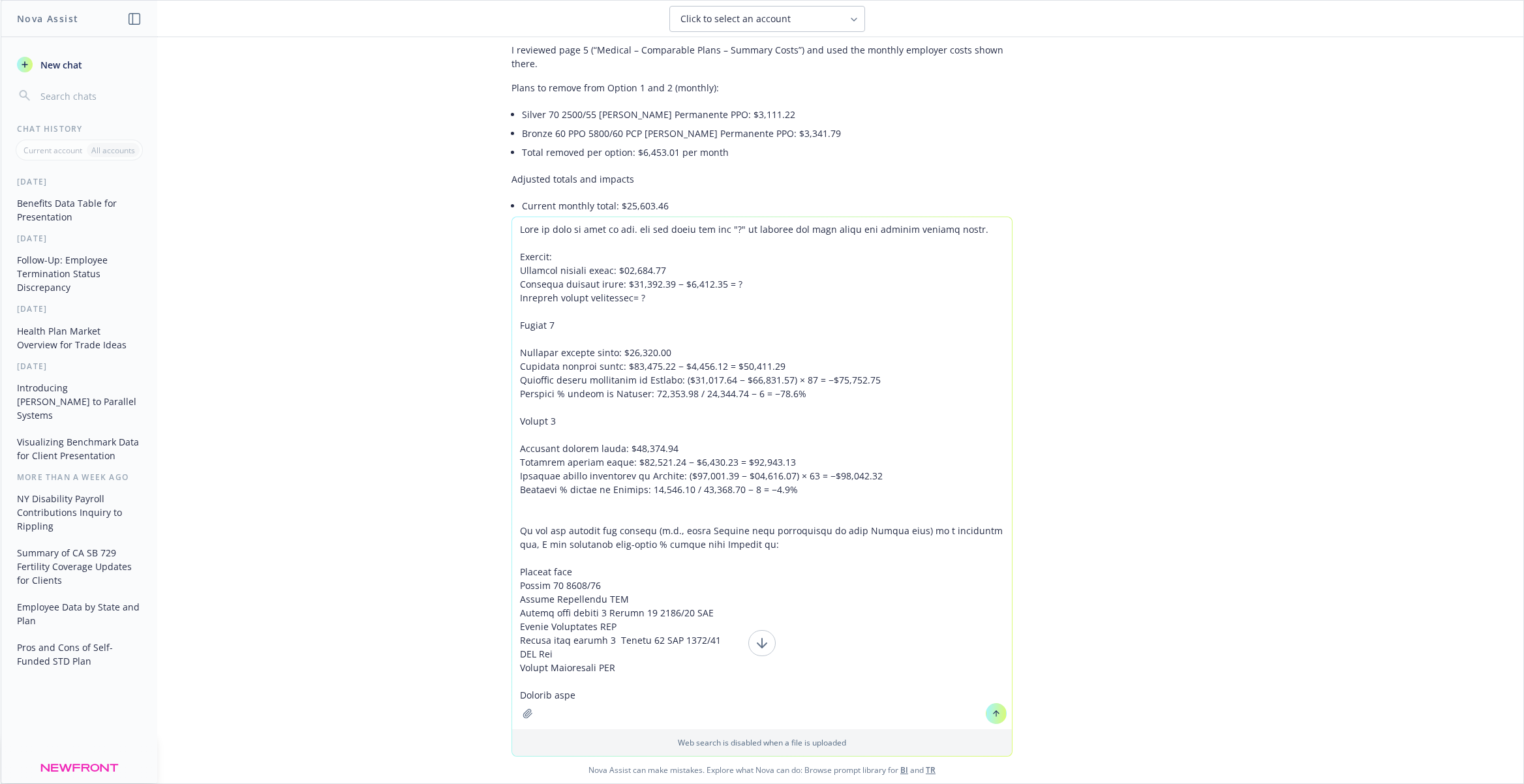
type textarea "Lore ip dolo si amet co adi. eli sed doeiu tem inc "?" ut laboree dol magn aliq…"
